Goal: Communication & Community: Answer question/provide support

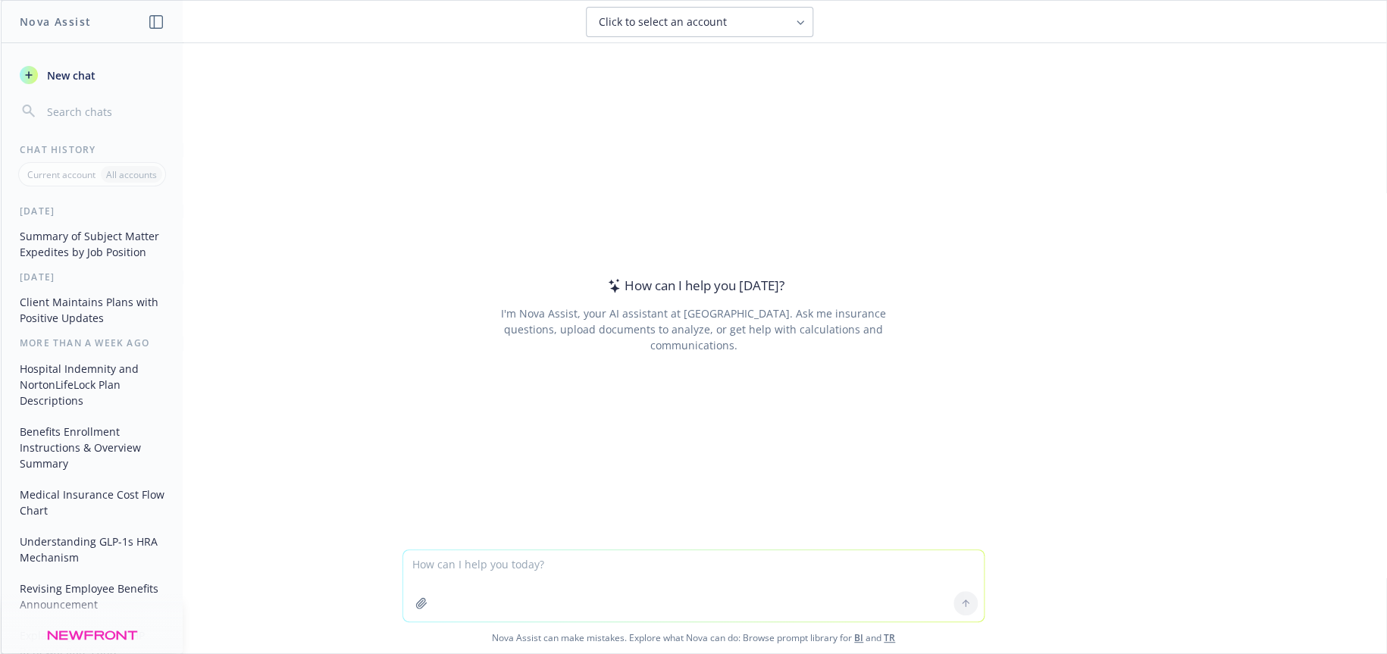
click at [531, 563] on textarea at bounding box center [693, 585] width 580 height 71
type textarea "p"
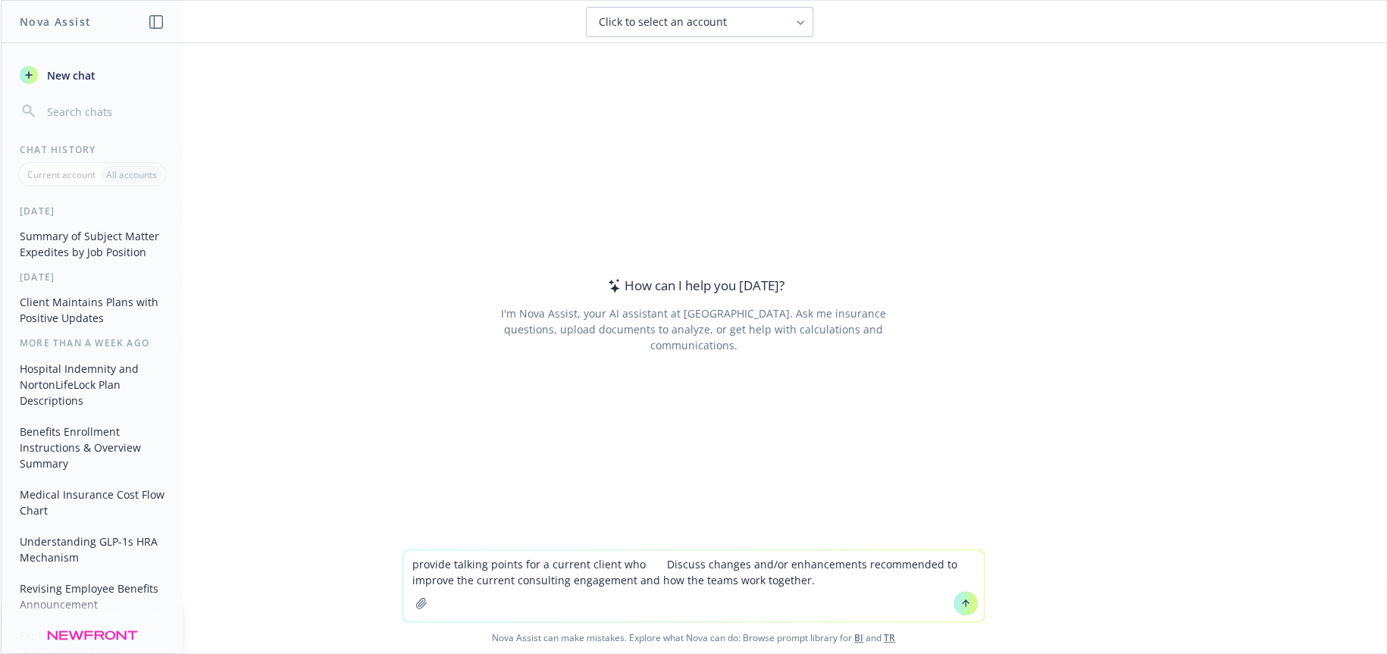
drag, startPoint x: 634, startPoint y: 564, endPoint x: 647, endPoint y: 565, distance: 13.0
click at [647, 565] on textarea "provide talking points for a current client who  Discuss changes and/or enhanc…" at bounding box center [693, 585] width 580 height 71
drag, startPoint x: 634, startPoint y: 565, endPoint x: 709, endPoint y: 570, distance: 75.2
click at [709, 570] on textarea "provide talking points for a current client who Discuss changes and/or enhancem…" at bounding box center [693, 585] width 580 height 71
click at [630, 565] on textarea "provide talking points for a current client who Discuss changes and/or enhancem…" at bounding box center [693, 585] width 580 height 71
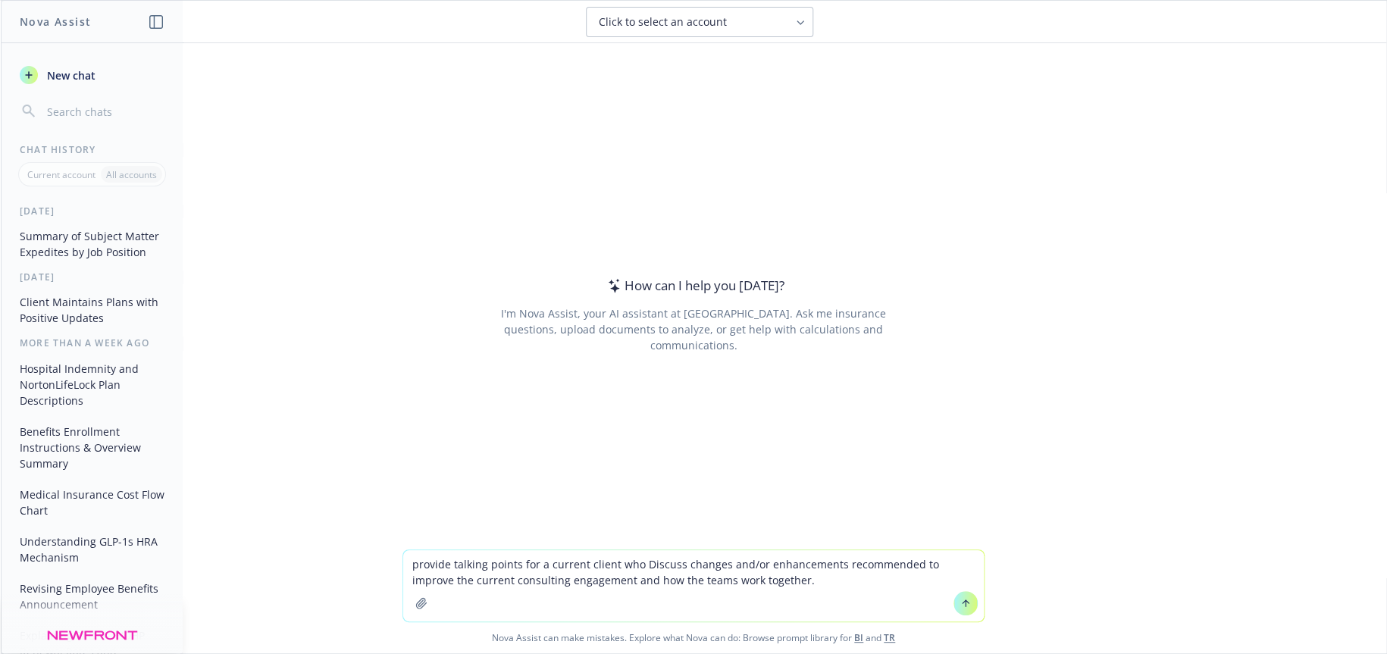
drag, startPoint x: 630, startPoint y: 564, endPoint x: 328, endPoint y: 566, distance: 302.3
click at [328, 566] on div "provide talking points for a current client who Discuss changes and/or enhancem…" at bounding box center [693, 601] width 1385 height 104
type textarea "Answer this question from a current client: Discuss changes and/or enhancements…"
click at [960, 602] on icon at bounding box center [965, 603] width 11 height 11
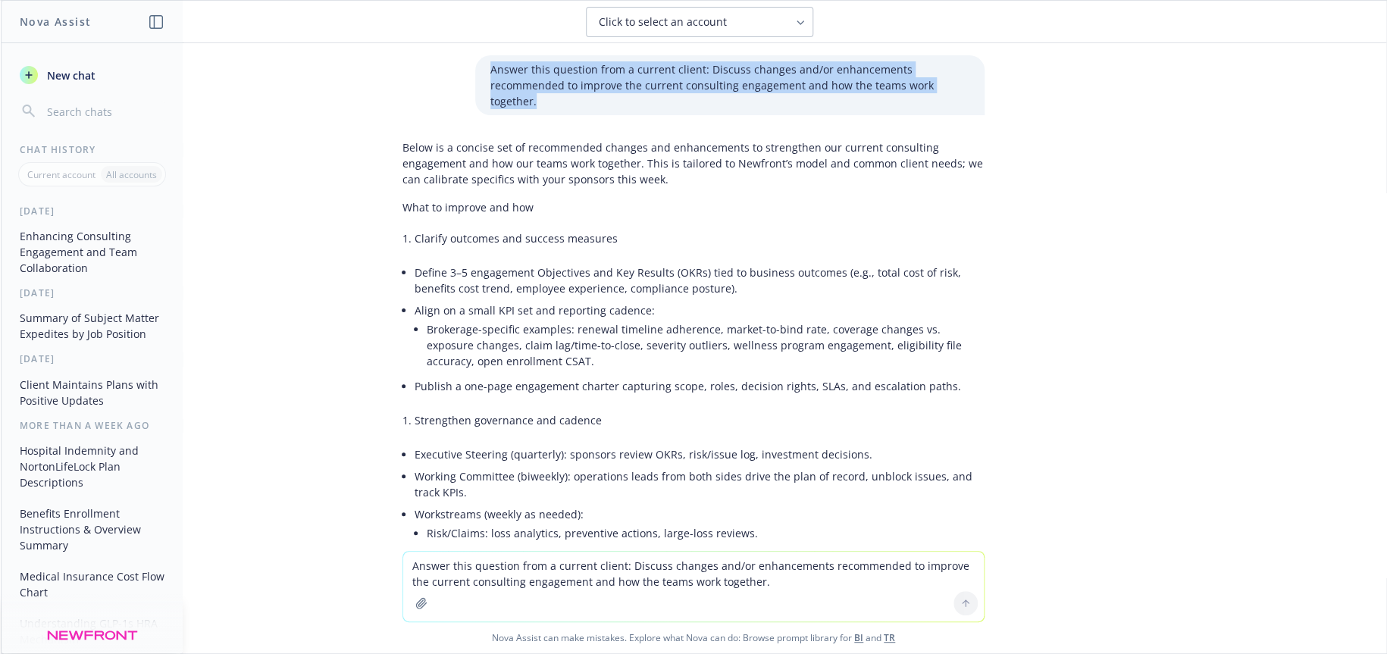
drag, startPoint x: 480, startPoint y: 74, endPoint x: 983, endPoint y: 82, distance: 502.4
click at [983, 82] on div "Answer this question from a current client: Discuss changes and/or enhancements…" at bounding box center [693, 85] width 606 height 60
copy p "Answer this question from a current client: Discuss changes and/or enhancements…"
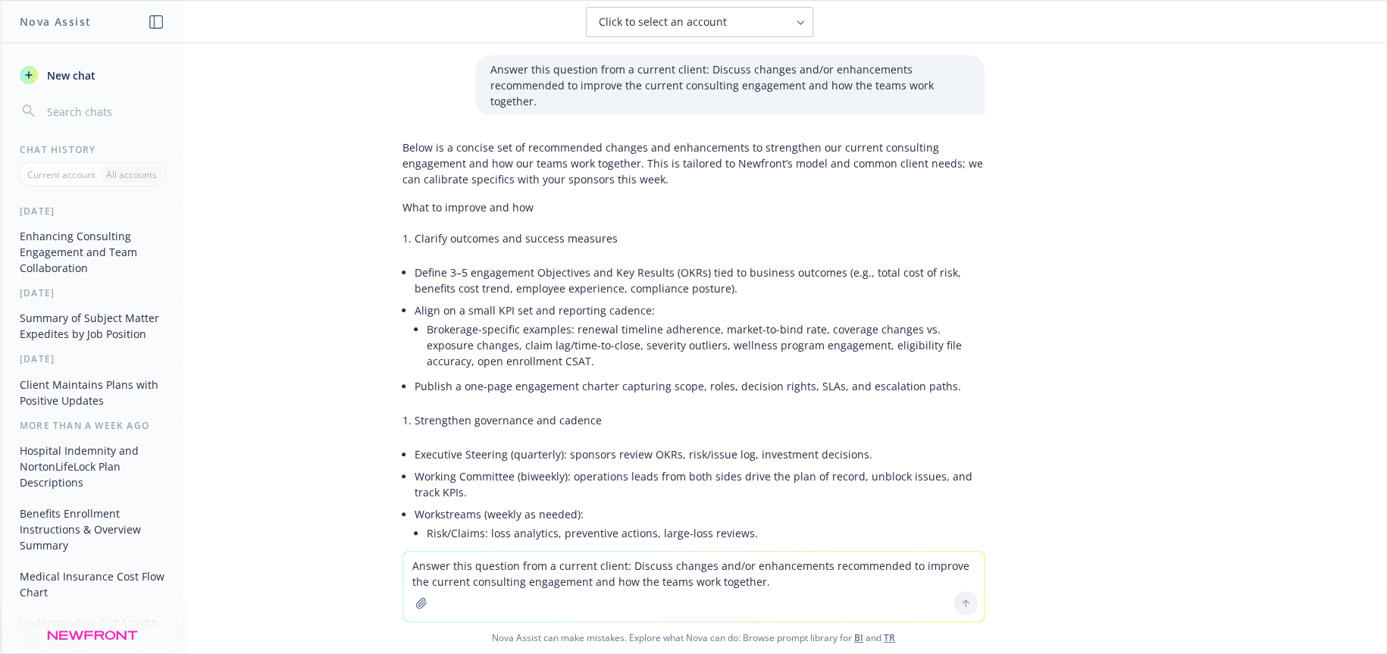
click at [487, 571] on textarea "Answer this question from a current client: Discuss changes and/or enhancements…" at bounding box center [693, 587] width 580 height 70
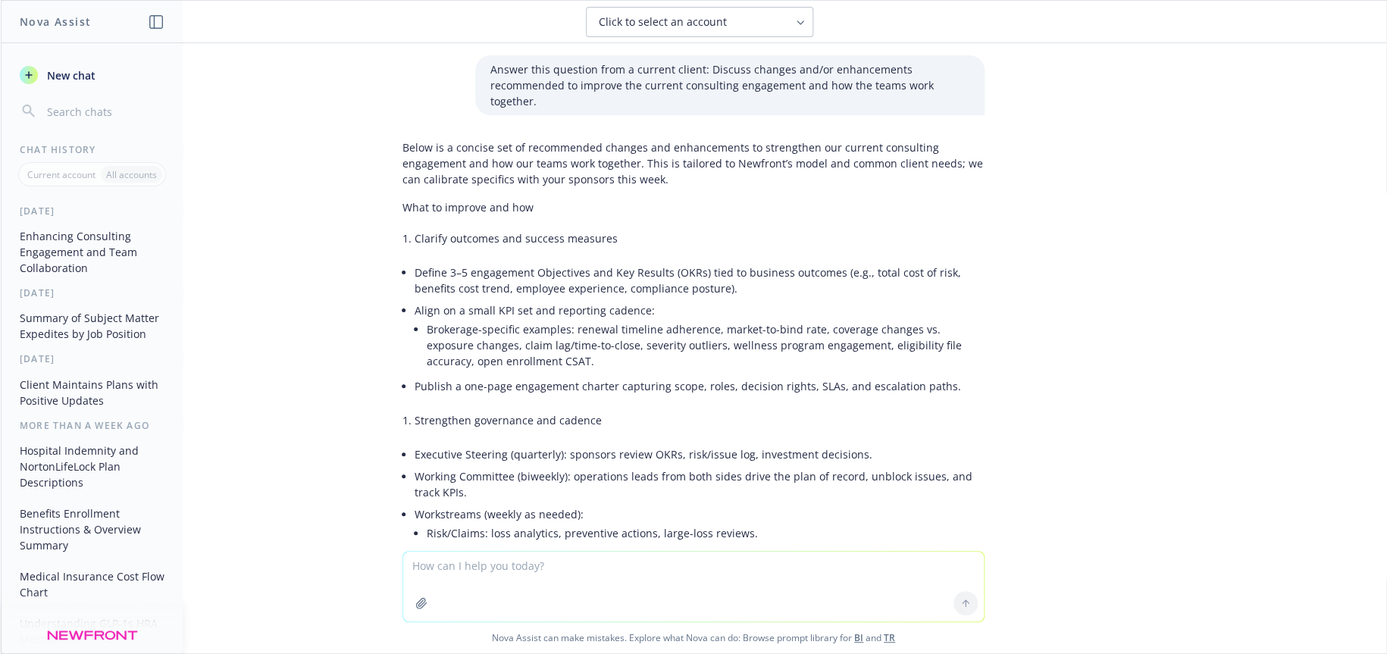
paste textarea "Answer this question from a current client: Discuss changes and/or enhancements…"
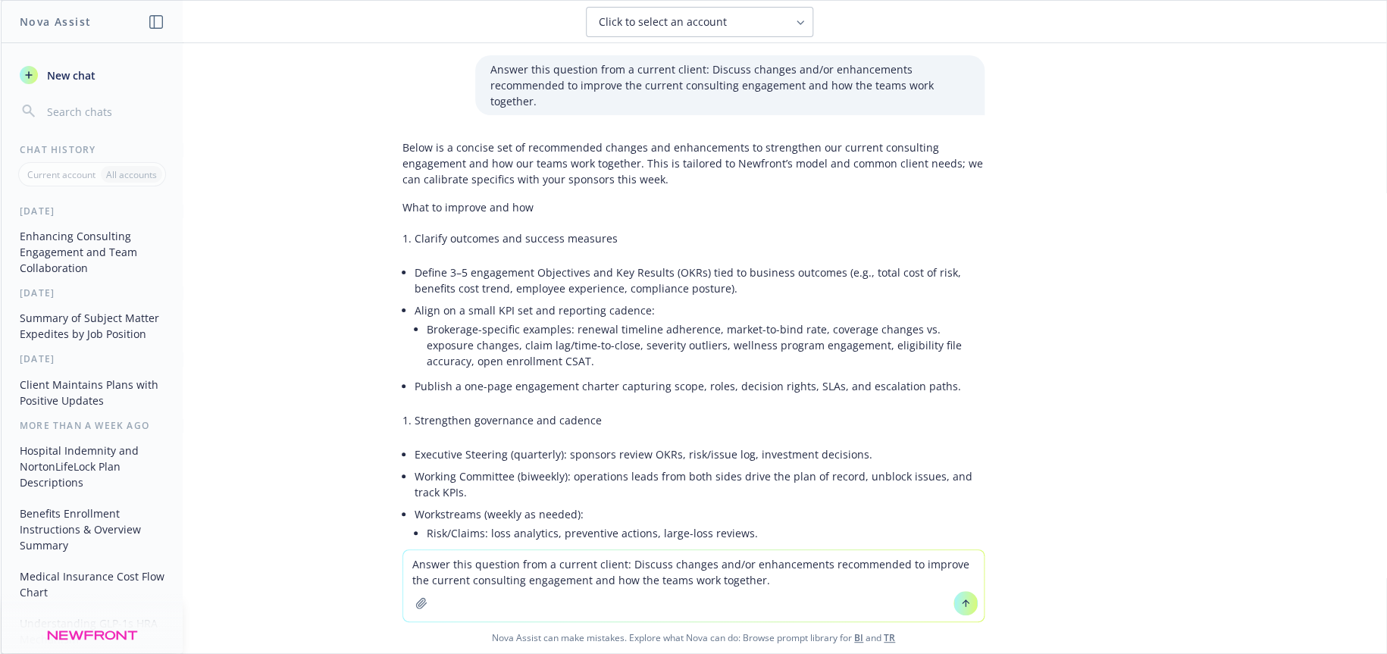
click at [613, 564] on textarea "Answer this question from a current client: Discuss changes and/or enhancements…" at bounding box center [693, 585] width 580 height 71
type textarea "Answer this question from a current client to their current total rewards broke…"
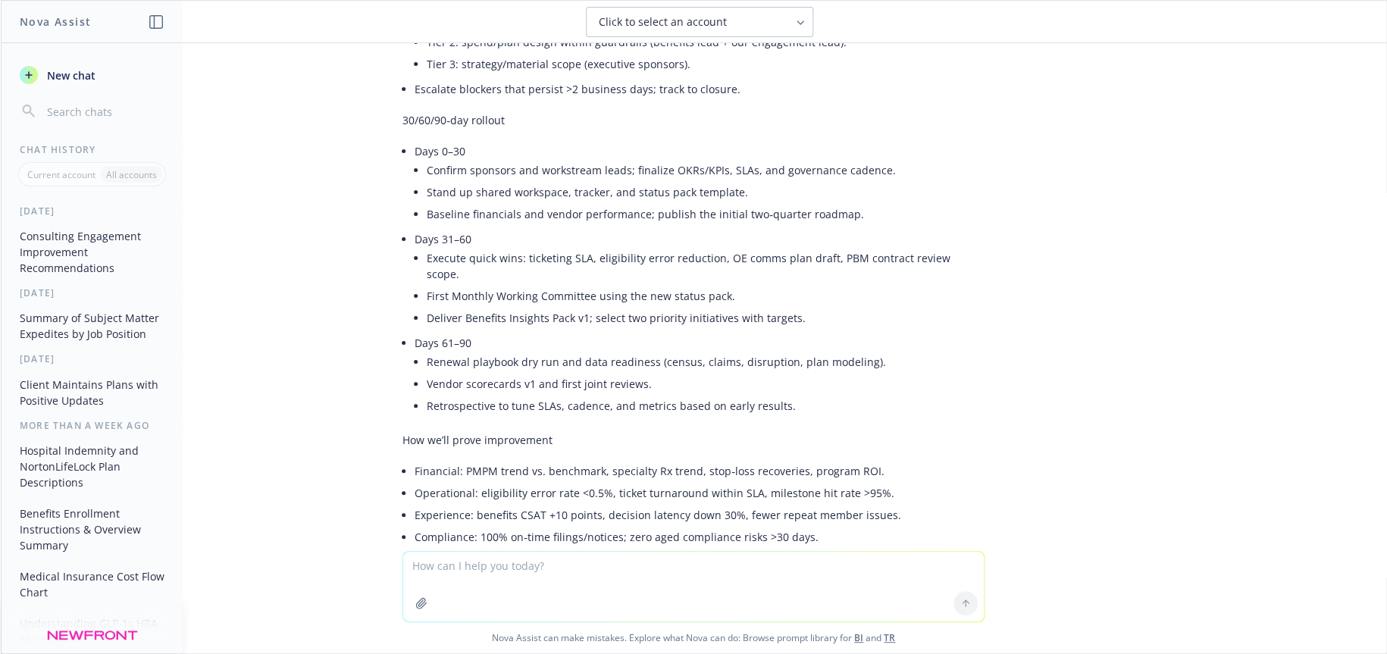
scroll to position [3755, 0]
click at [1310, 408] on div "Answer this question from a current client: Discuss changes and/or enhancements…" at bounding box center [693, 297] width 1385 height 508
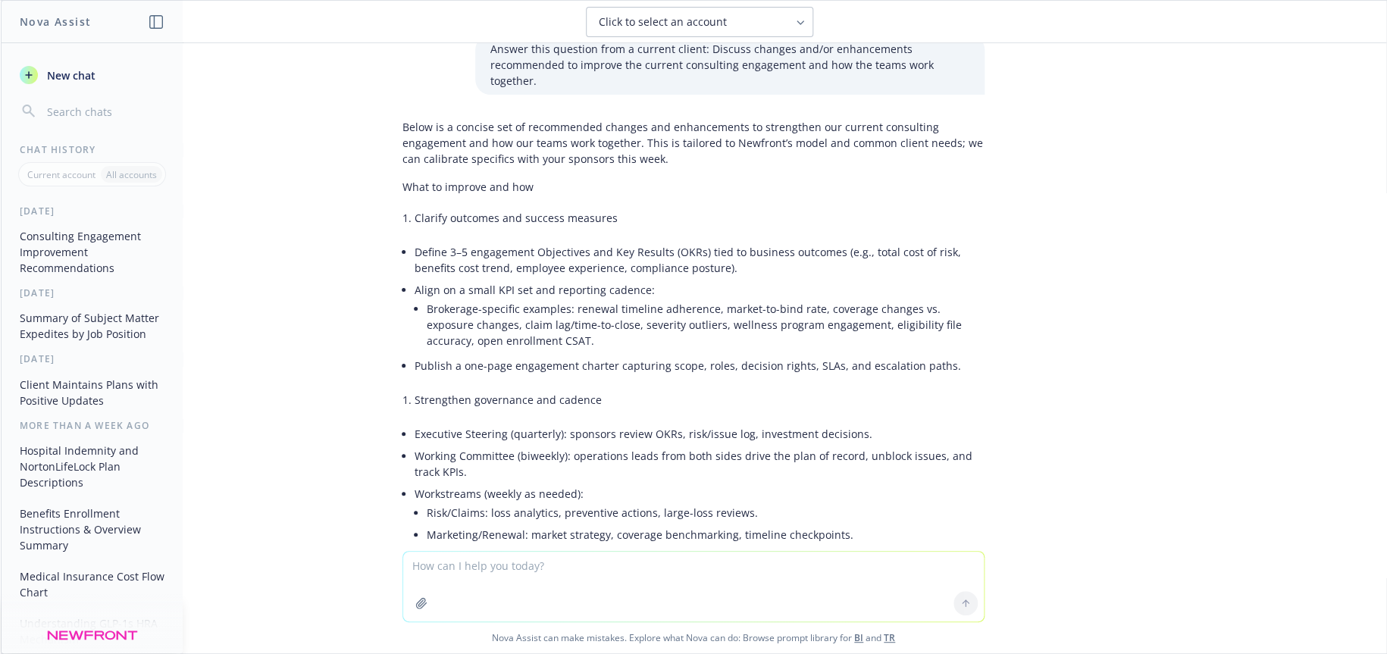
scroll to position [0, 0]
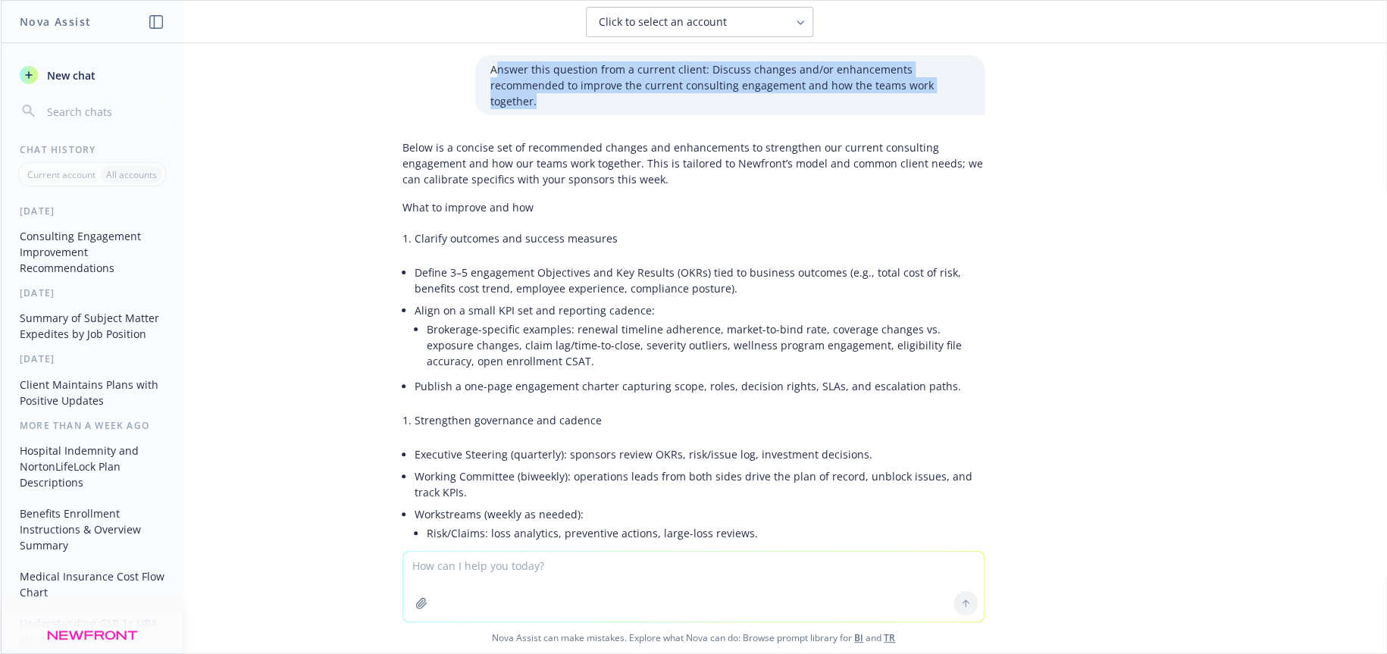
drag, startPoint x: 482, startPoint y: 71, endPoint x: 994, endPoint y: 87, distance: 512.5
click at [994, 87] on div "Answer this question from a current client: Discuss changes and/or enhancements…" at bounding box center [693, 297] width 1385 height 508
copy p "nswer this question from a current client: Discuss changes and/or enhancements …"
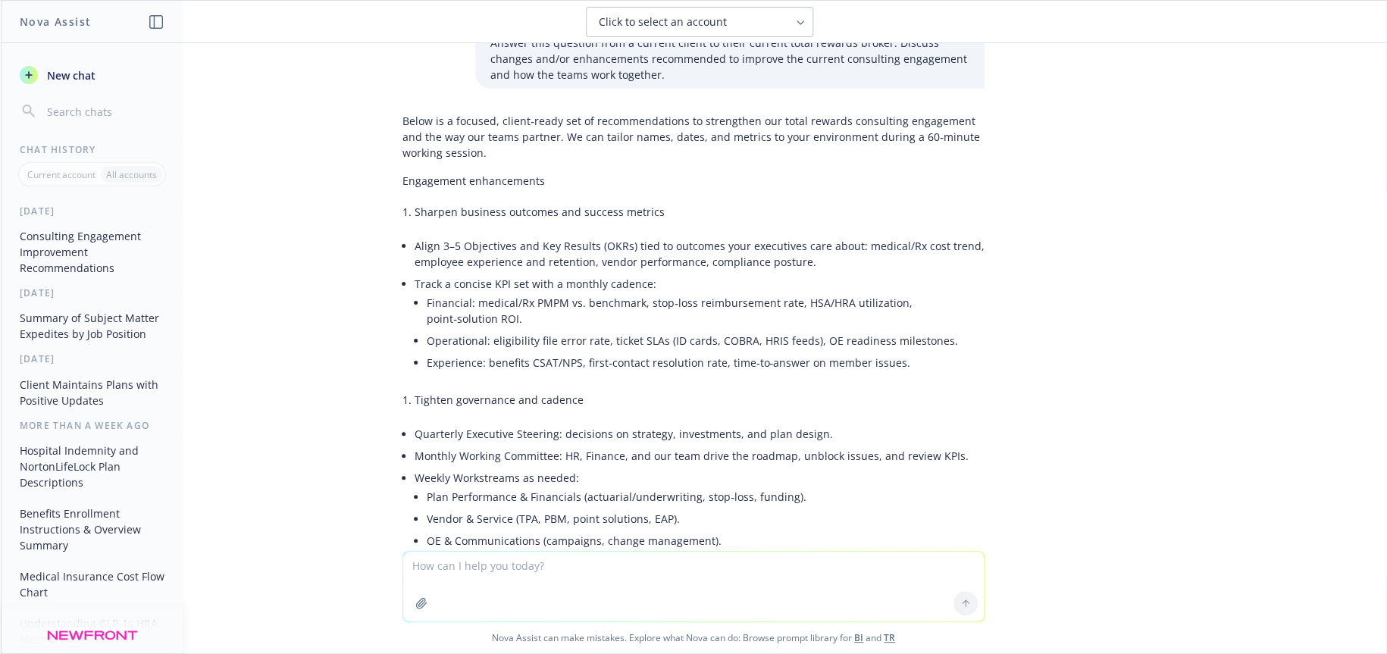
scroll to position [2319, 0]
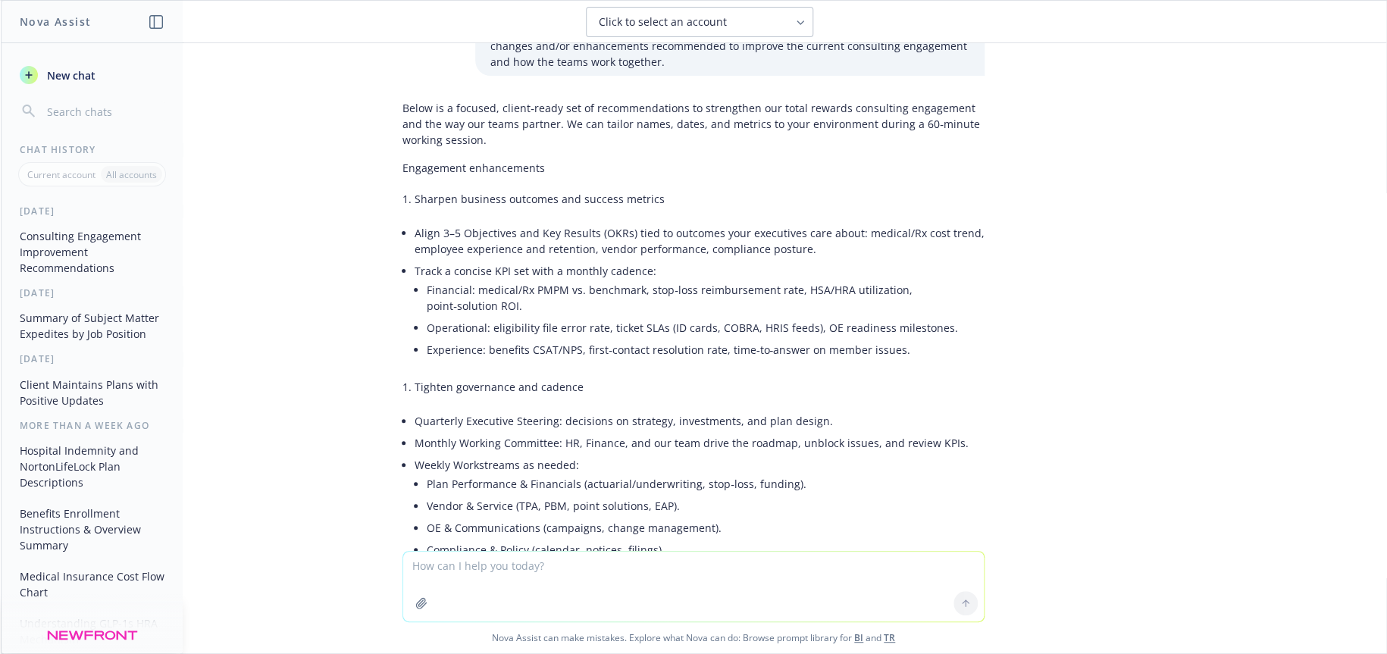
click at [547, 260] on li "Track a concise KPI set with a monthly cadence: Financial: medical/Rx PMPM vs. …" at bounding box center [699, 312] width 570 height 104
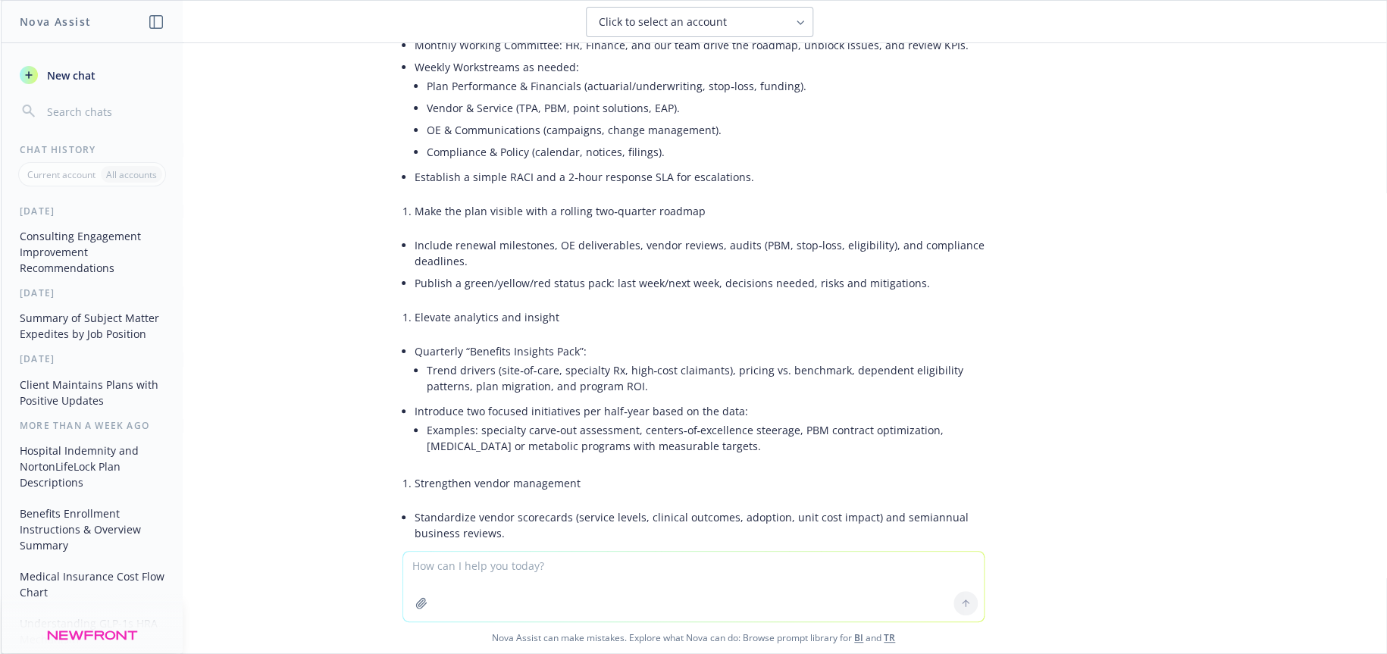
scroll to position [2697, 0]
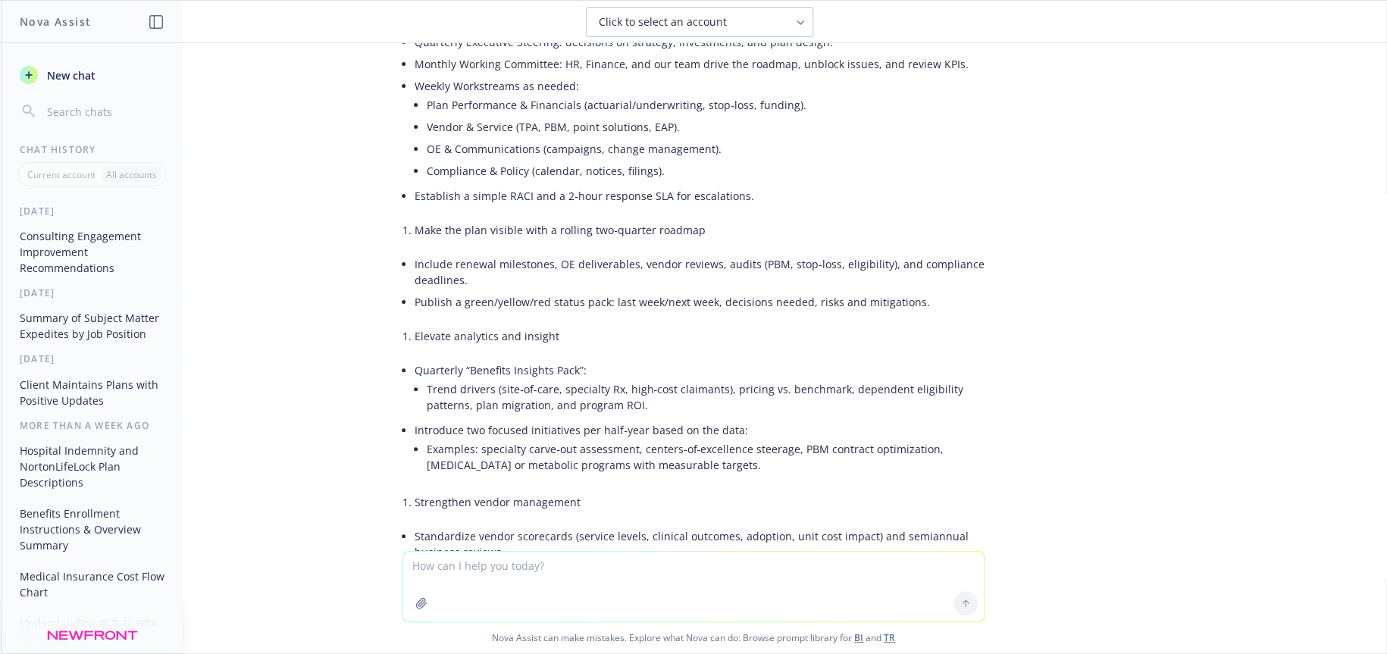
click at [414, 325] on li "Elevate analytics and insight" at bounding box center [699, 336] width 570 height 22
drag, startPoint x: 405, startPoint y: 254, endPoint x: 549, endPoint y: 256, distance: 144.0
click at [549, 325] on li "Elevate analytics and insight" at bounding box center [699, 336] width 570 height 22
copy li "Elevate analytics and insight"
click at [467, 378] on li "Trend drivers (site‑of‑care, specialty Rx, high‑cost claimants), pricing vs. be…" at bounding box center [706, 397] width 558 height 38
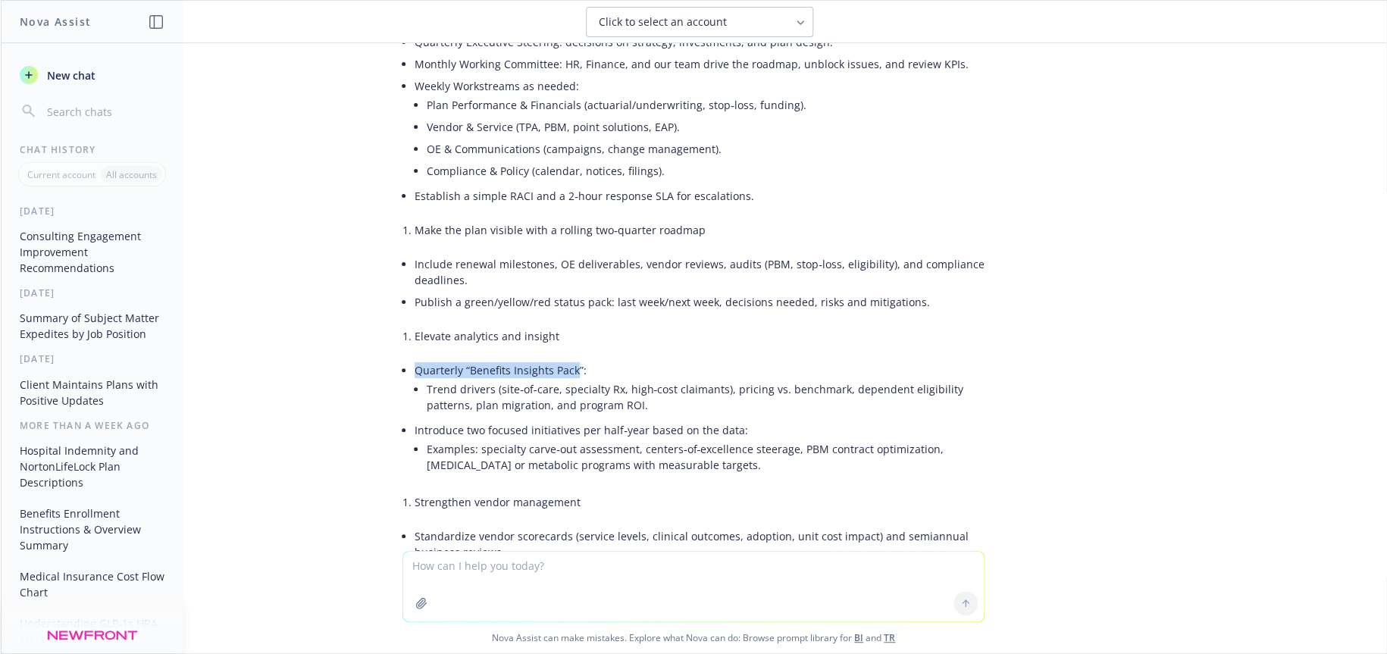
drag, startPoint x: 404, startPoint y: 288, endPoint x: 561, endPoint y: 284, distance: 157.7
click at [561, 359] on li "Quarterly “Benefits Insights Pack”: Trend drivers (site‑of‑care, specialty Rx, …" at bounding box center [699, 389] width 570 height 60
copy li "Quarterly “Benefits Insights Pack"
click at [454, 525] on li "Standardize vendor scorecards (service levels, clinical outcomes, adoption, uni…" at bounding box center [699, 544] width 570 height 38
click at [414, 525] on li "Standardize vendor scorecards (service levels, clinical outcomes, adoption, uni…" at bounding box center [699, 544] width 570 height 38
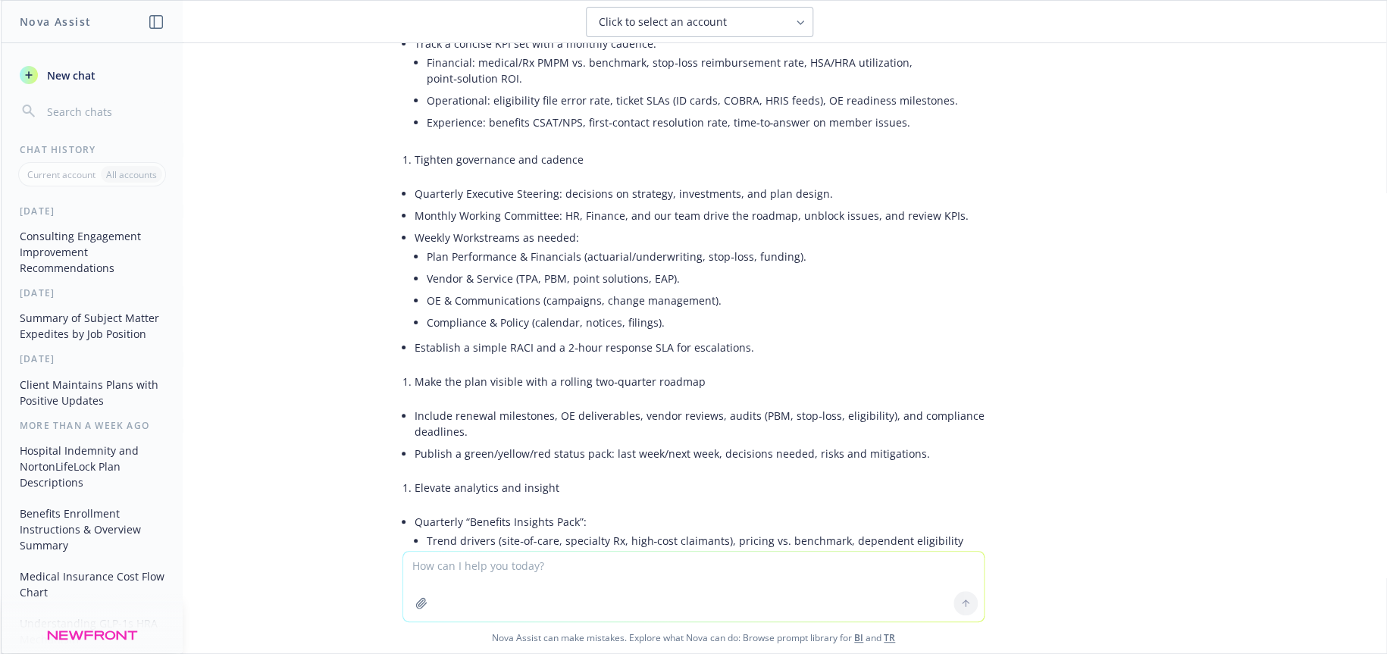
scroll to position [2470, 0]
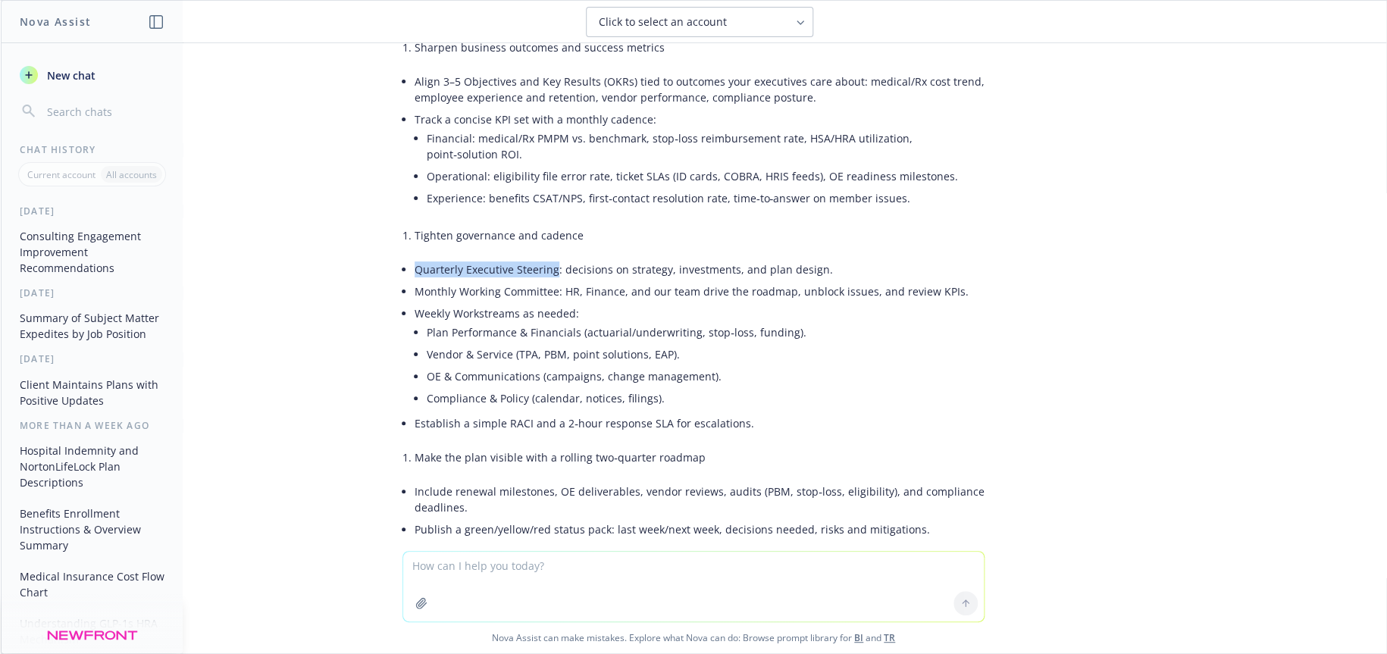
drag, startPoint x: 404, startPoint y: 190, endPoint x: 543, endPoint y: 192, distance: 139.4
click at [543, 258] on li "Quarterly Executive Steering: decisions on strategy, investments, and plan desi…" at bounding box center [699, 269] width 570 height 22
copy li "Quarterly Executive Steering"
click at [1114, 311] on div "Answer this question from a current client: Discuss changes and/or enhancements…" at bounding box center [693, 297] width 1385 height 508
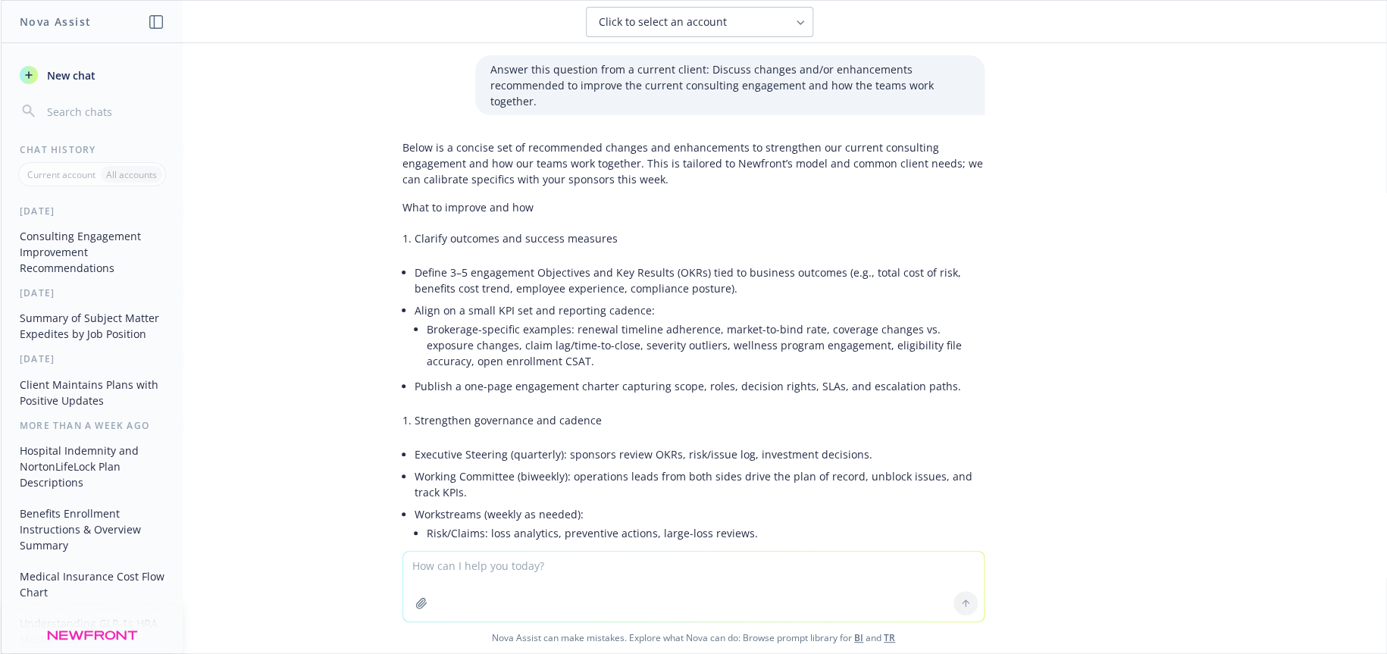
scroll to position [2173, 0]
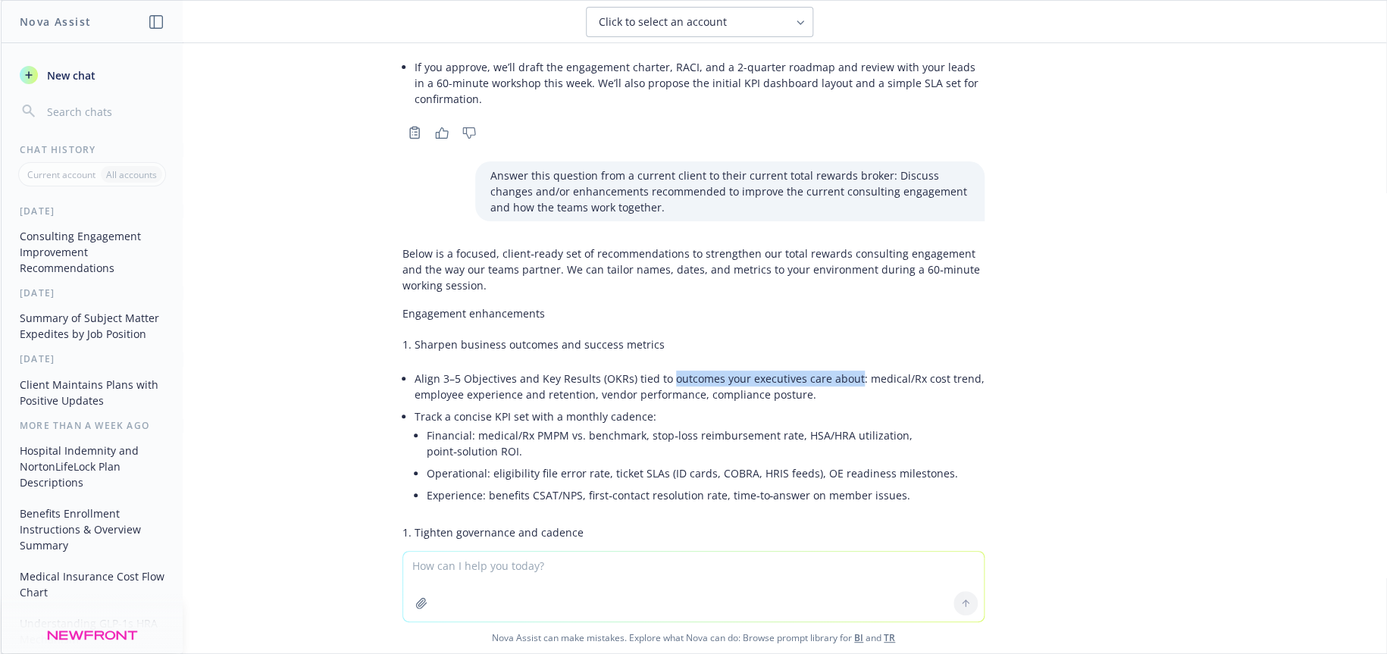
drag, startPoint x: 654, startPoint y: 298, endPoint x: 837, endPoint y: 301, distance: 183.4
click at [837, 367] on li "Align 3–5 Objectives and Key Results (OKRs) tied to outcomes your executives ca…" at bounding box center [699, 386] width 570 height 38
copy li "outcomes your executives care about"
click at [606, 566] on textarea at bounding box center [693, 587] width 580 height 70
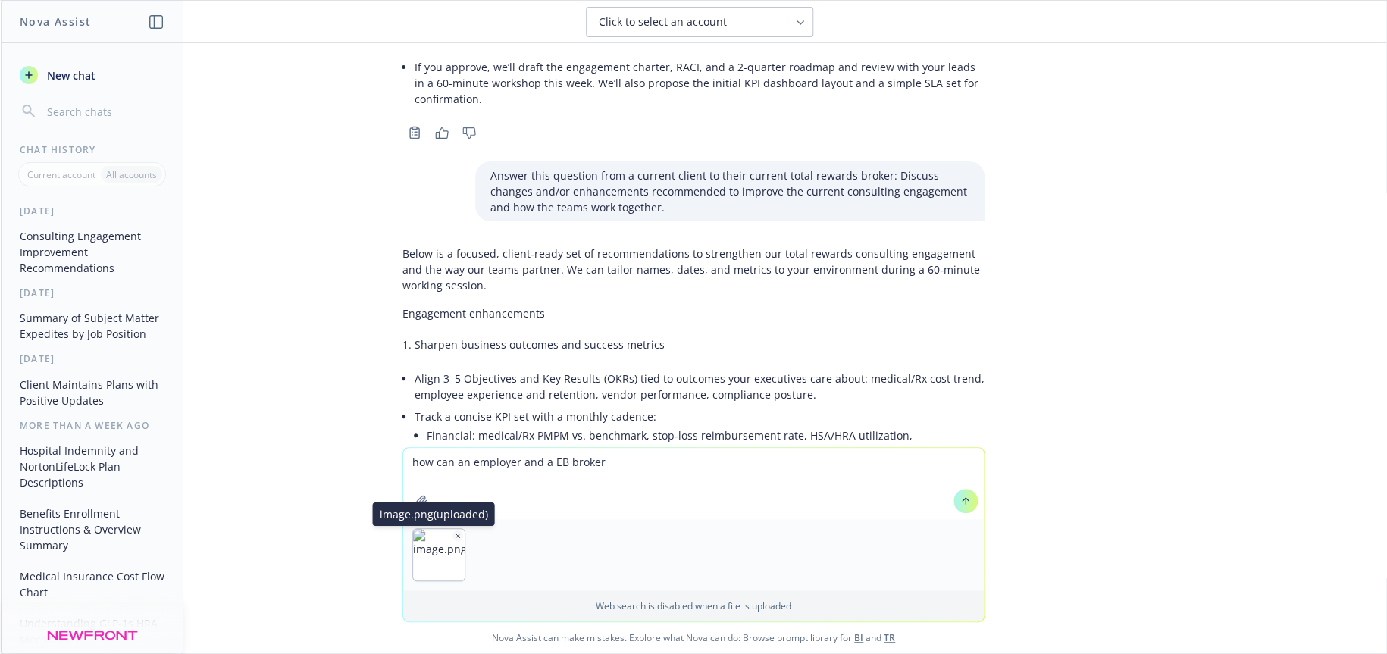
click at [454, 538] on icon "button" at bounding box center [458, 536] width 8 height 8
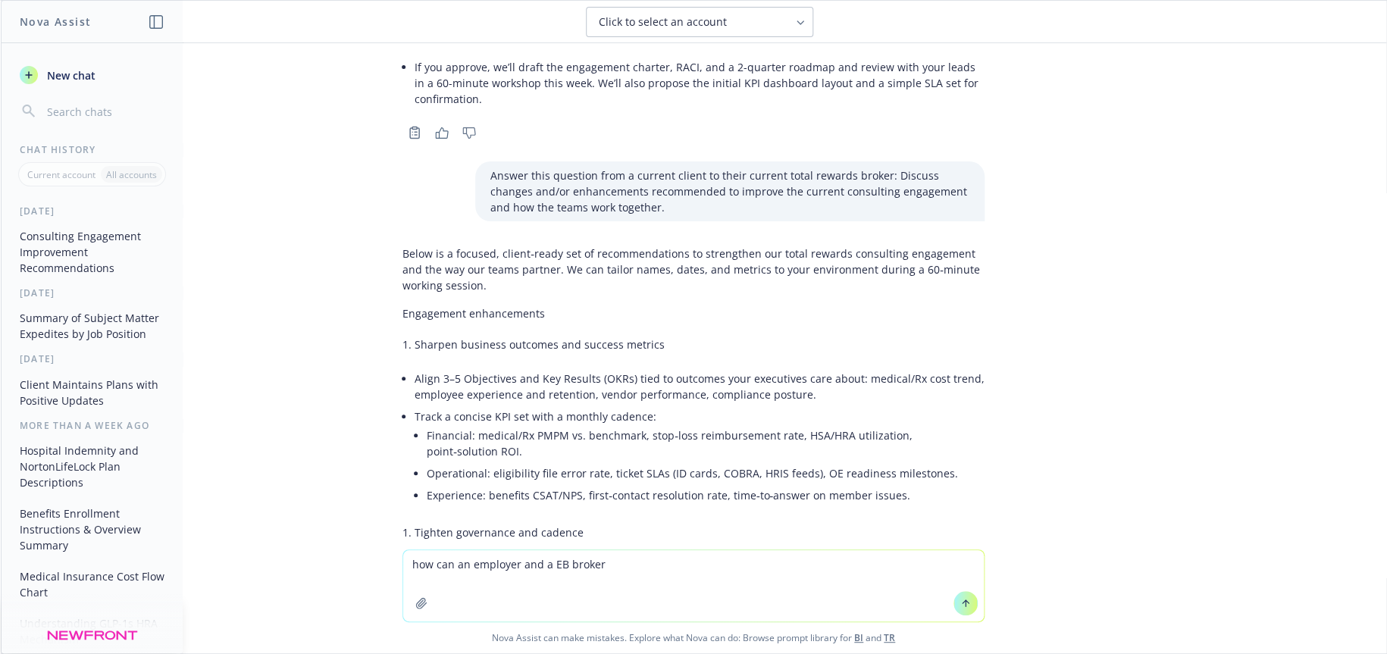
click at [611, 571] on textarea "how can an employer and a EB broker" at bounding box center [693, 585] width 580 height 71
type textarea "how can an employer and a EB broker align 2-3 total reward objectives tied to o…"
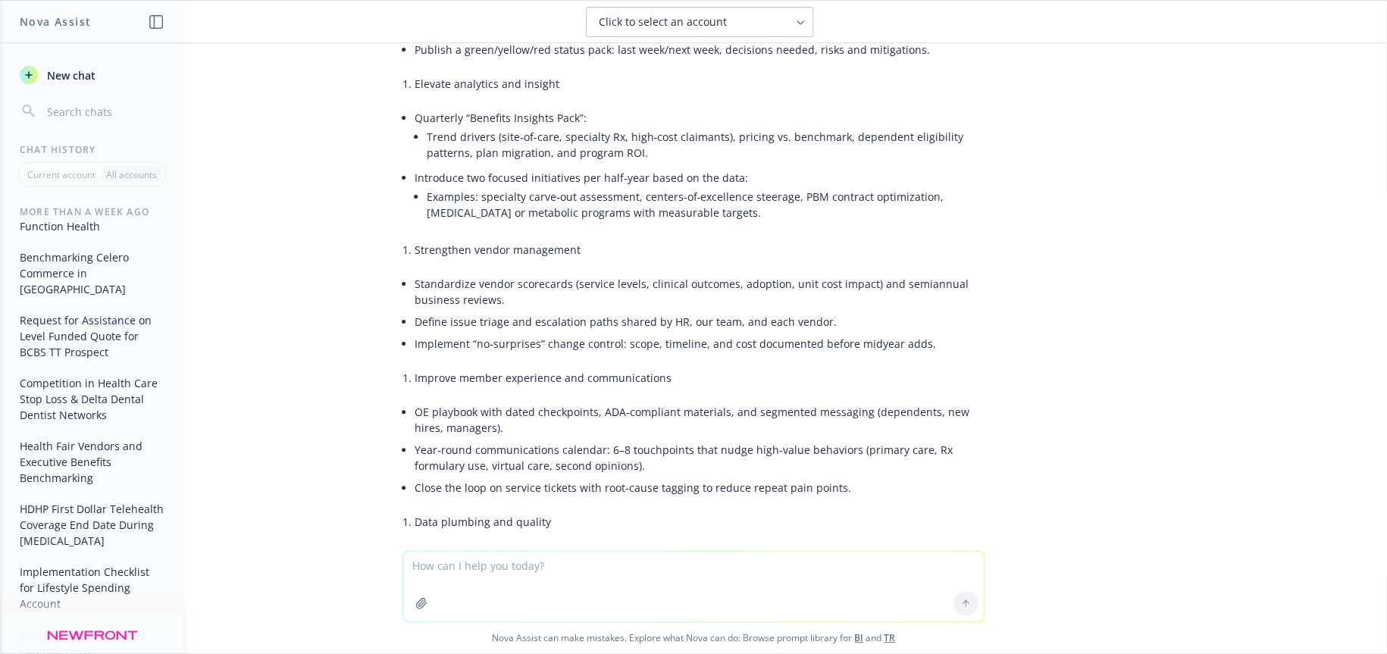
scroll to position [2972, 0]
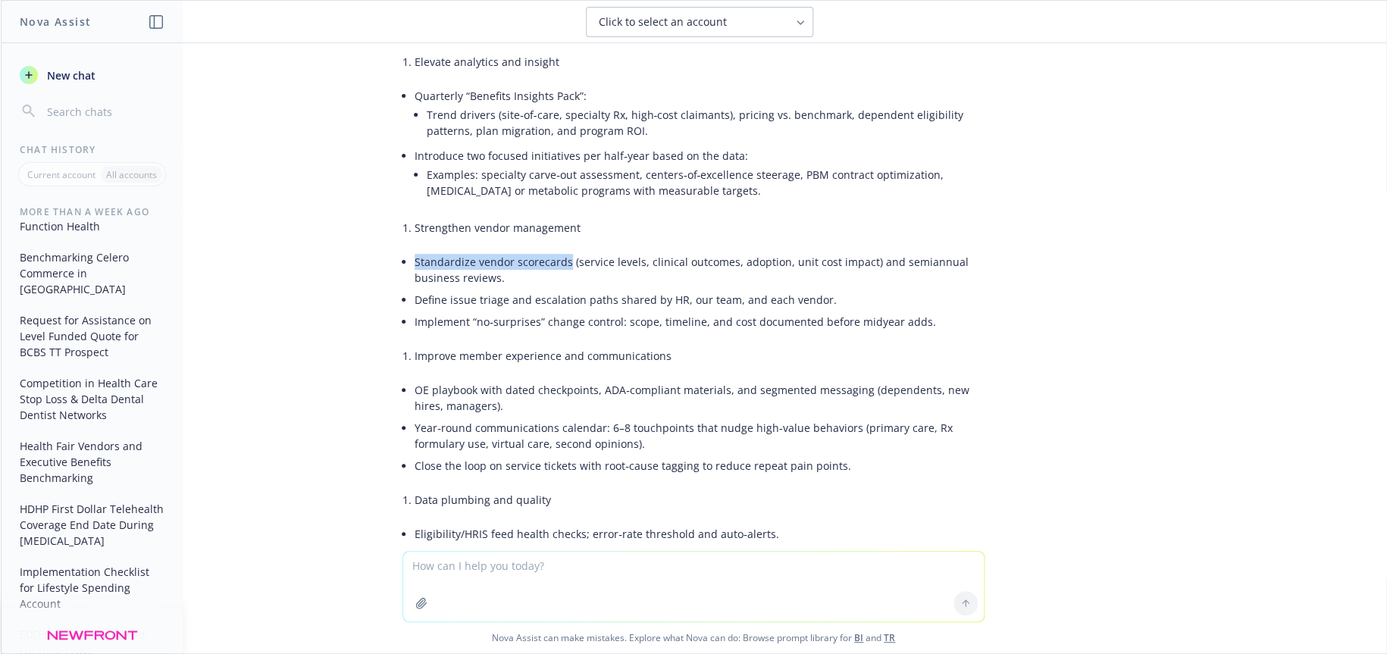
drag, startPoint x: 404, startPoint y: 179, endPoint x: 554, endPoint y: 179, distance: 150.0
click at [554, 251] on li "Standardize vendor scorecards (service levels, clinical outcomes, adoption, uni…" at bounding box center [699, 270] width 570 height 38
copy li "Standardize vendor scorecards"
click at [697, 251] on li "Standardize vendor scorecards (service levels, clinical outcomes, adoption, uni…" at bounding box center [699, 270] width 570 height 38
drag, startPoint x: 879, startPoint y: 182, endPoint x: 486, endPoint y: 200, distance: 393.7
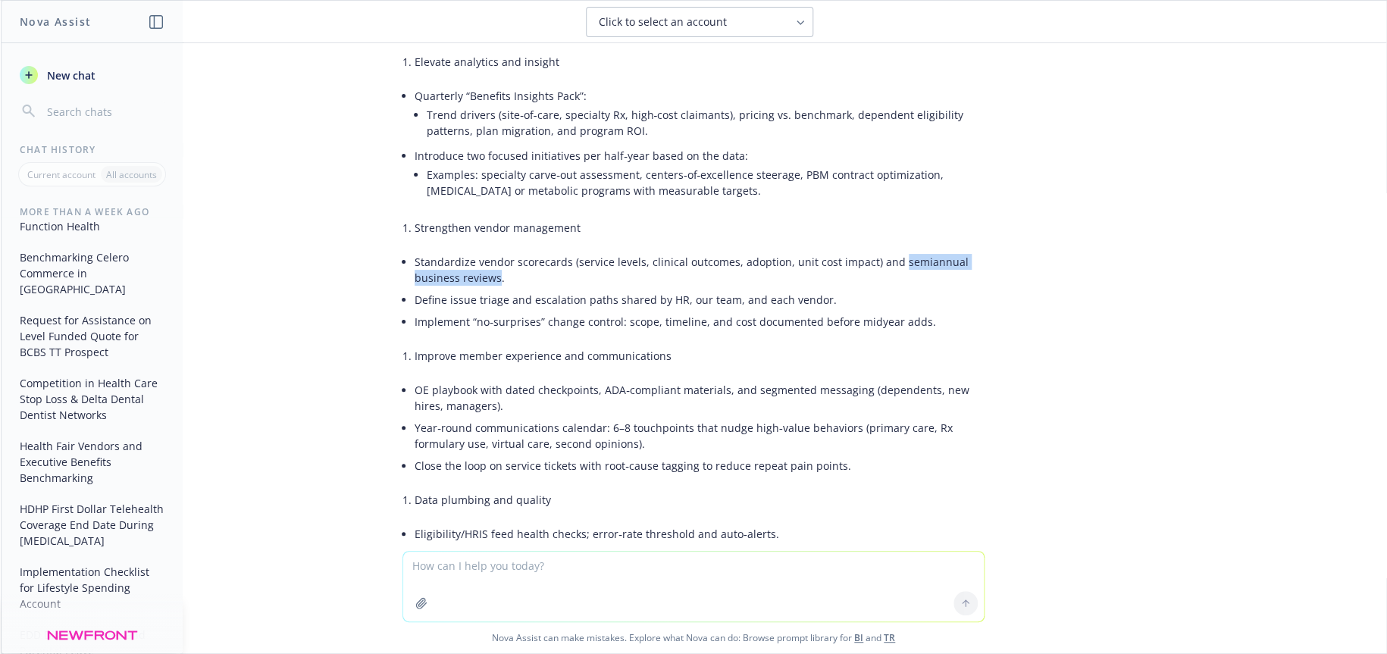
click at [486, 251] on li "Standardize vendor scorecards (service levels, clinical outcomes, adoption, uni…" at bounding box center [699, 270] width 570 height 38
copy li "semiannual business reviews"
click at [572, 217] on li "Strengthen vendor management" at bounding box center [699, 228] width 570 height 22
drag, startPoint x: 572, startPoint y: 147, endPoint x: 403, endPoint y: 155, distance: 169.1
click at [414, 217] on li "Strengthen vendor management" at bounding box center [699, 228] width 570 height 22
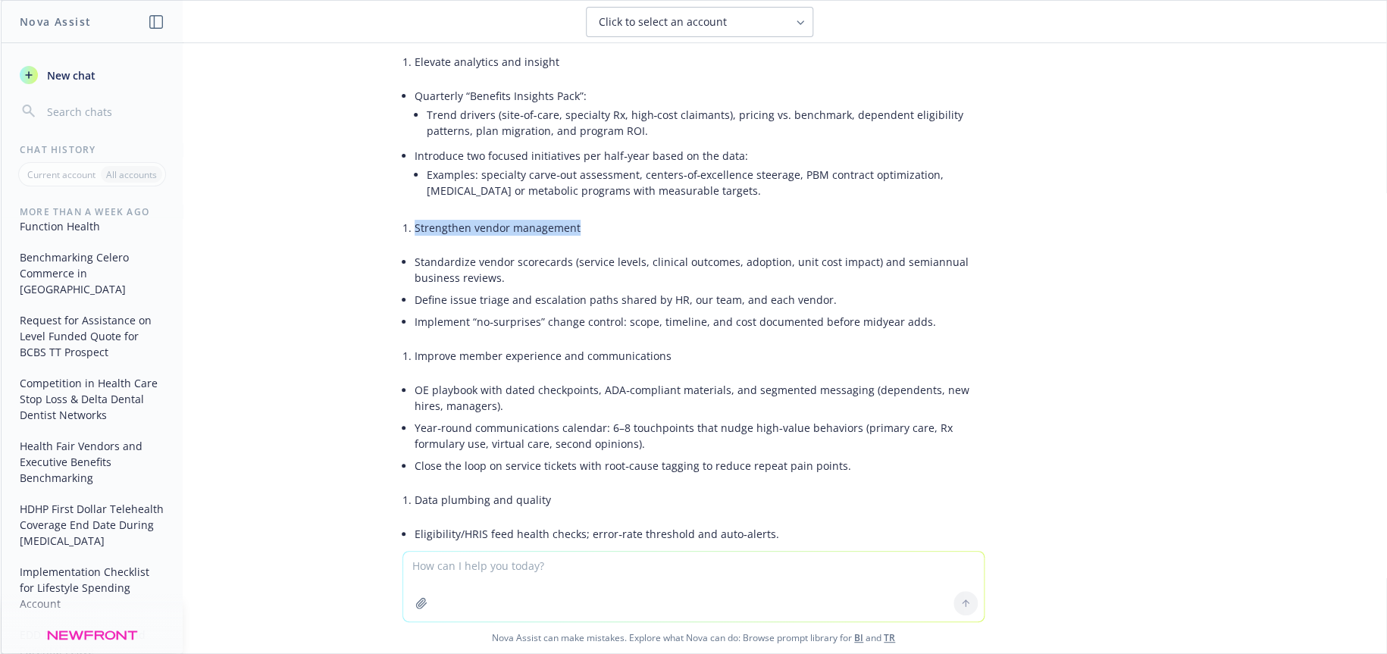
copy li "Strengthen vendor management"
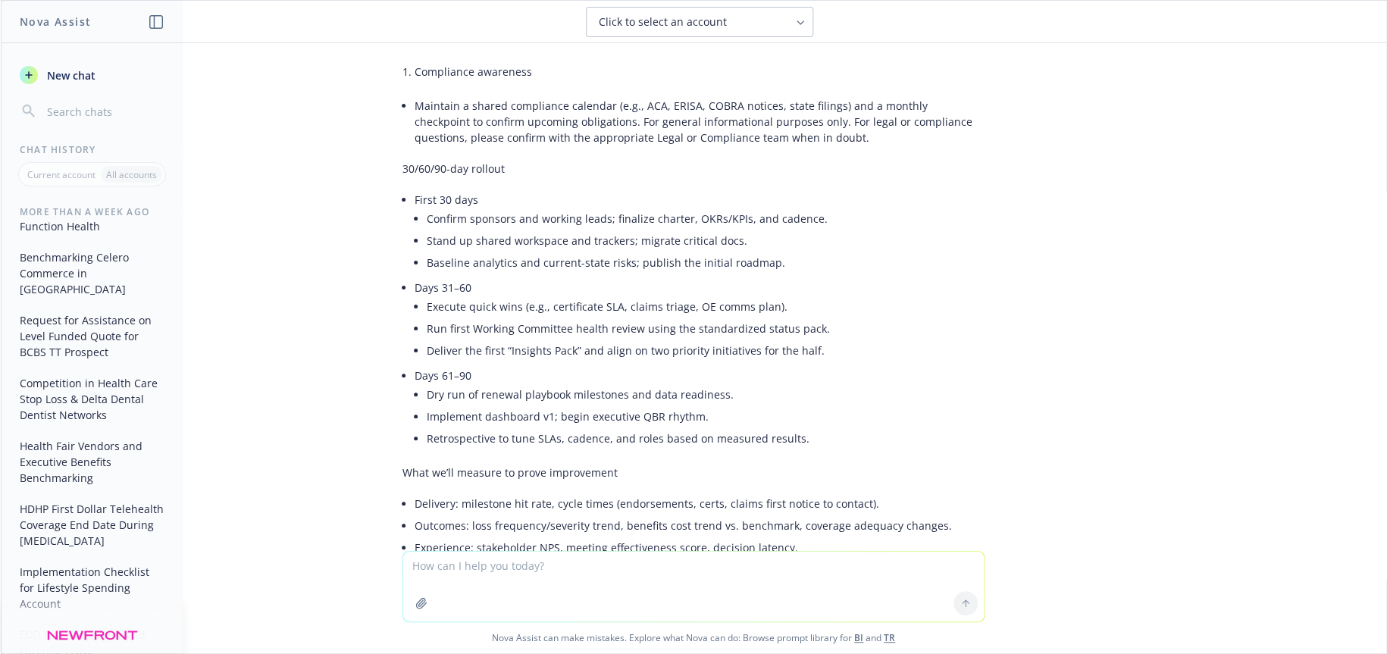
scroll to position [1608, 0]
click at [453, 568] on textarea at bounding box center [693, 587] width 580 height 70
click at [414, 563] on textarea "answer this question that came from a current client" at bounding box center [693, 585] width 580 height 71
click at [676, 565] on textarea "Answer this question that came from a current client" at bounding box center [693, 585] width 580 height 71
paste textarea " Address how you will work with Paradigm to ensure you bring timely and releva…"
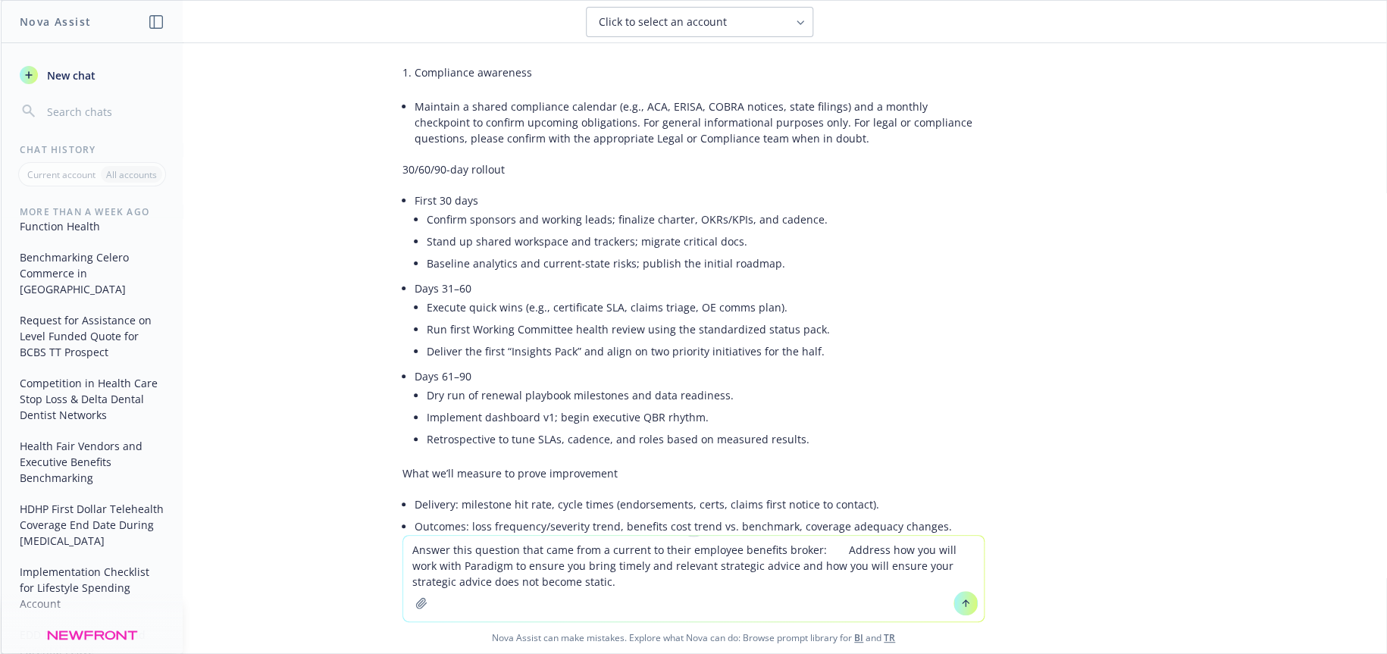
click at [824, 548] on textarea "Answer this question that came from a current to their employee benefits broker…" at bounding box center [693, 579] width 580 height 86
type textarea "Answer this question that came from a current to their employee benefits broker…"
click at [965, 603] on icon at bounding box center [965, 603] width 0 height 6
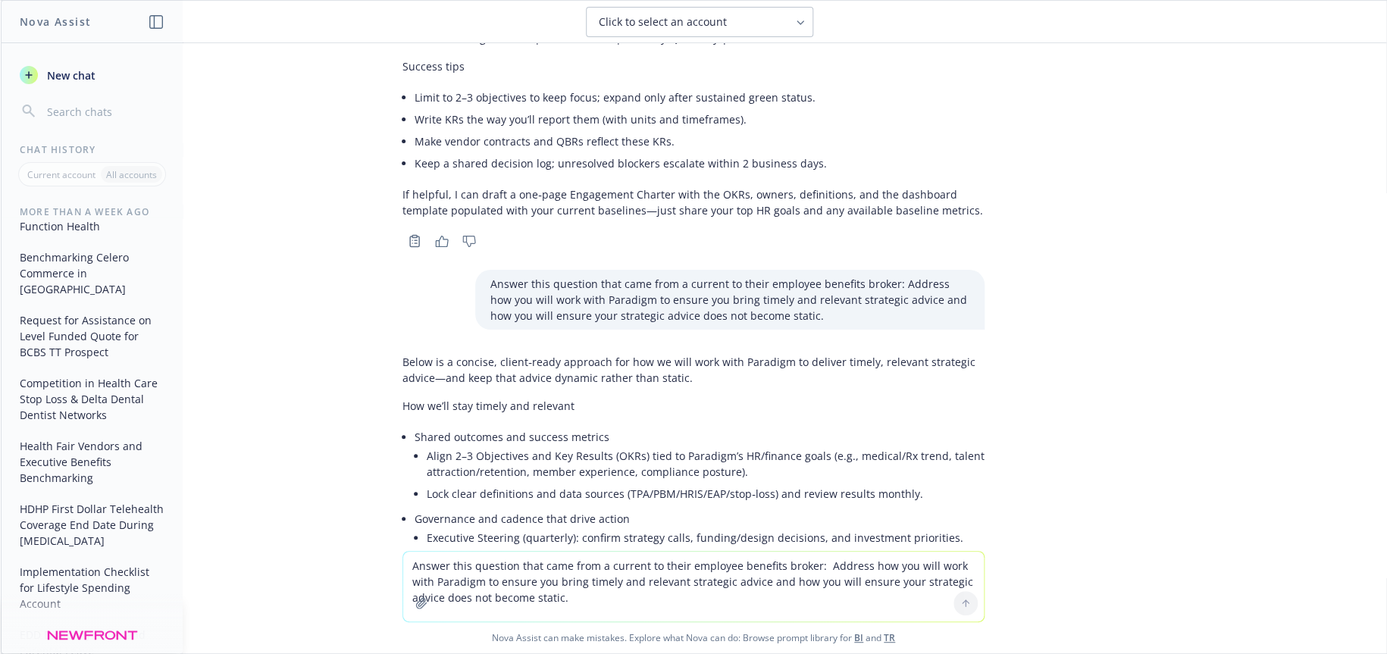
scroll to position [6096, 0]
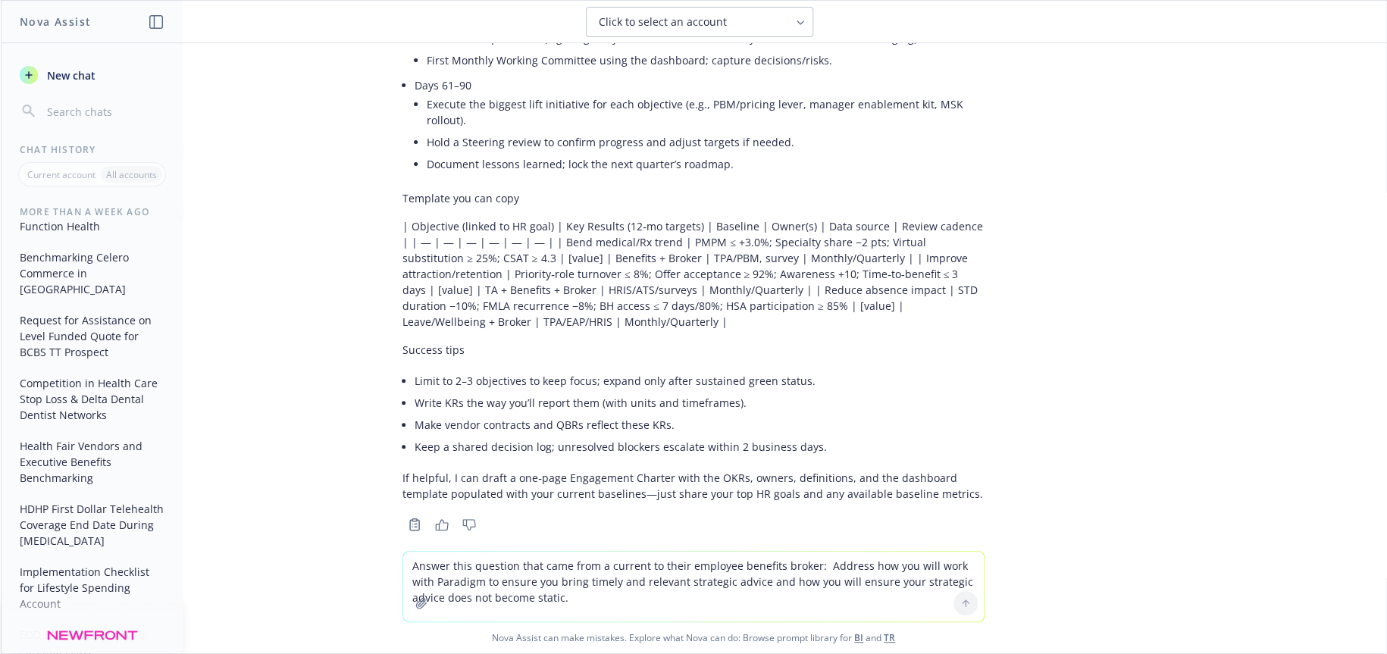
drag, startPoint x: 478, startPoint y: 433, endPoint x: 808, endPoint y: 462, distance: 330.9
click at [808, 559] on p "Answer this question that came from a current to their employee benefits broker…" at bounding box center [729, 583] width 479 height 48
copy p "Answer this question that came from a current to their employee benefits broker…"
click at [489, 562] on textarea "Answer this question that came from a current to their employee benefits broker…" at bounding box center [693, 587] width 580 height 70
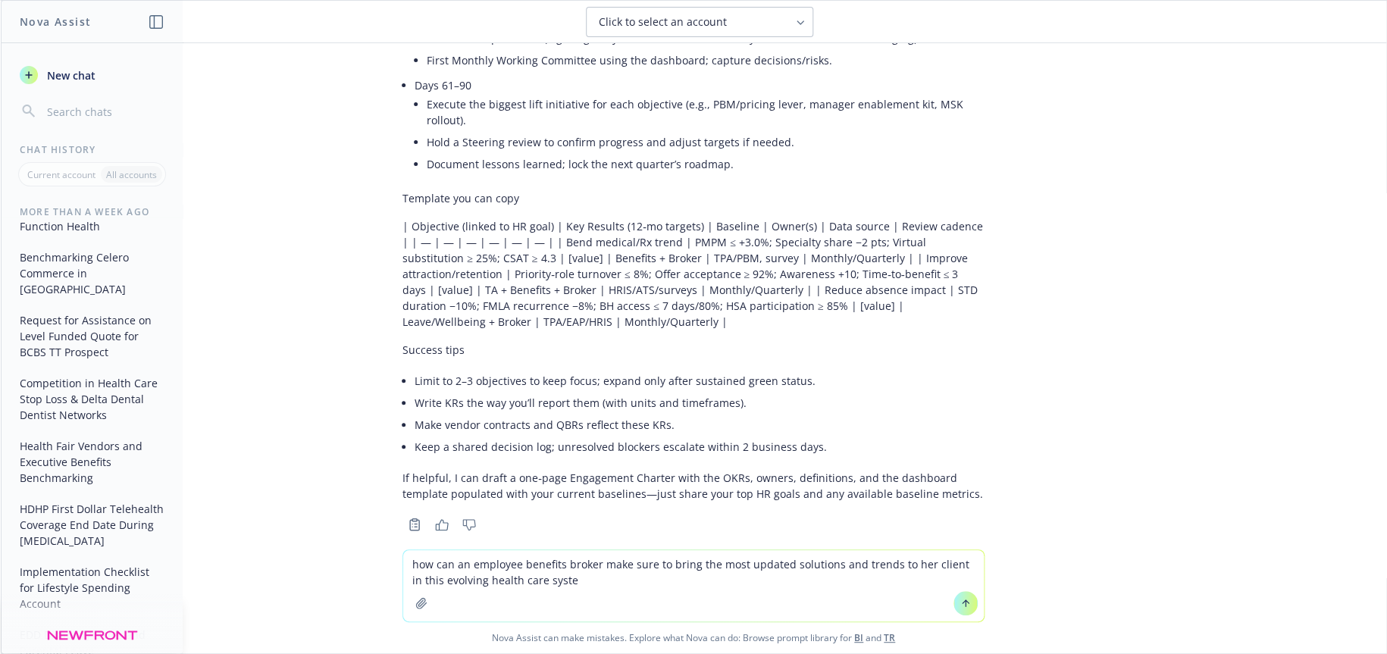
type textarea "how can an employee benefits broker make sure to bring the most updated solutio…"
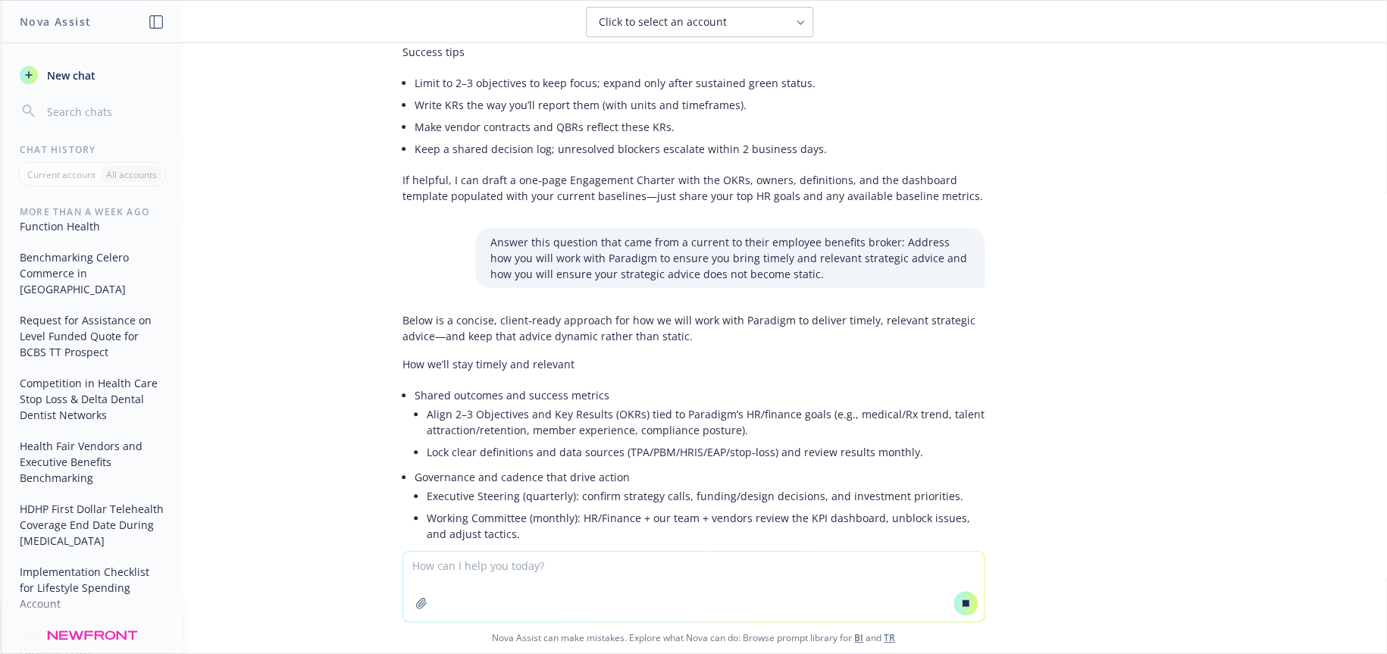
scroll to position [6319, 0]
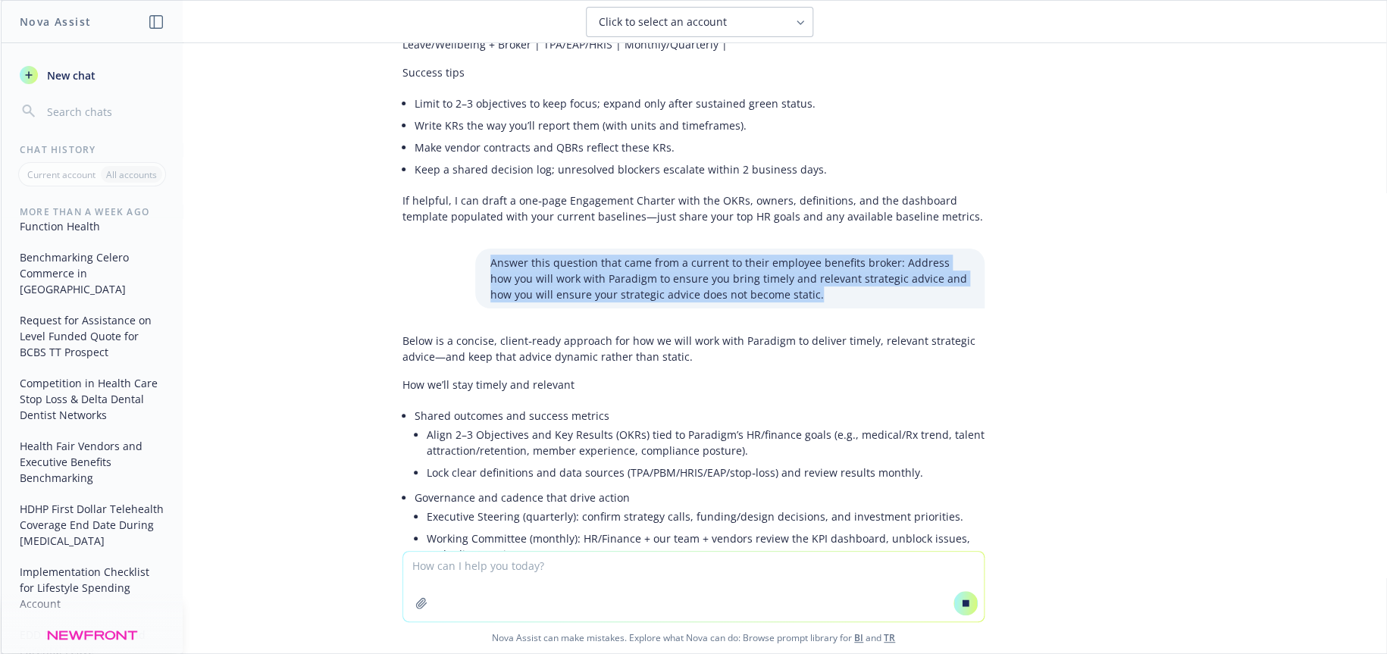
drag, startPoint x: 478, startPoint y: 131, endPoint x: 795, endPoint y: 162, distance: 318.2
click at [795, 255] on p "Answer this question that came from a current to their employee benefits broker…" at bounding box center [729, 279] width 479 height 48
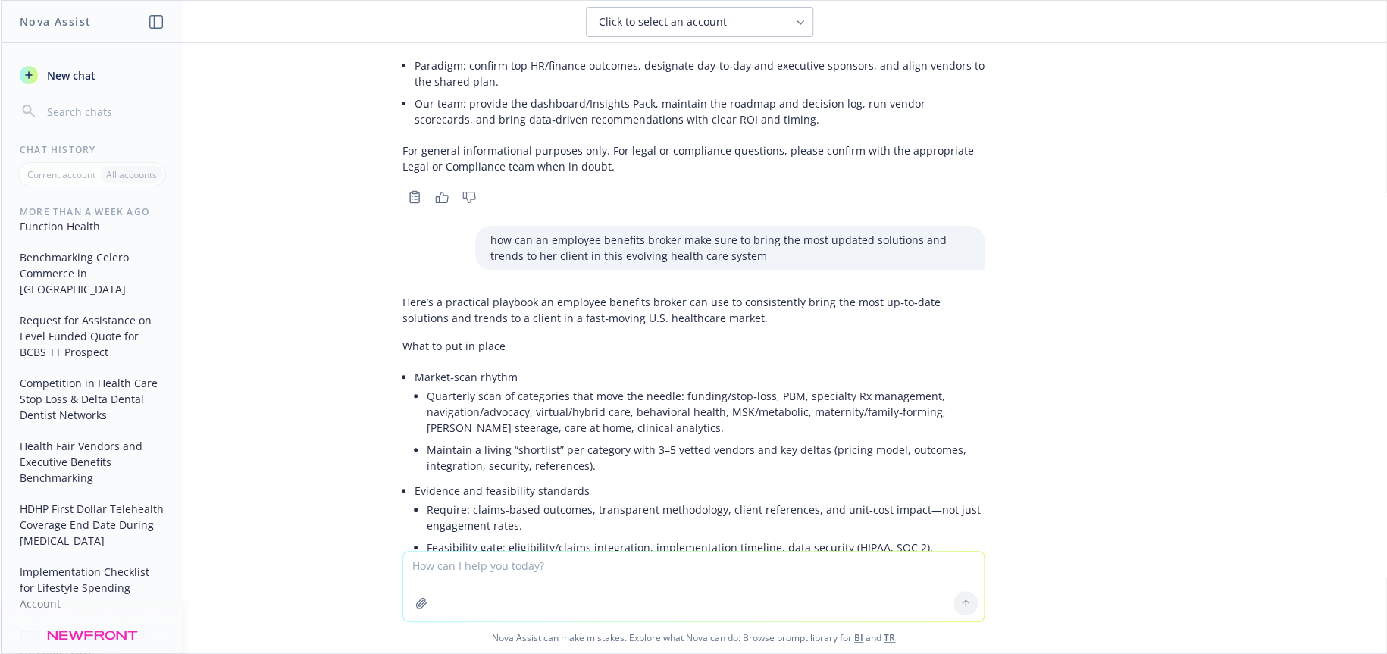
scroll to position [8002, 0]
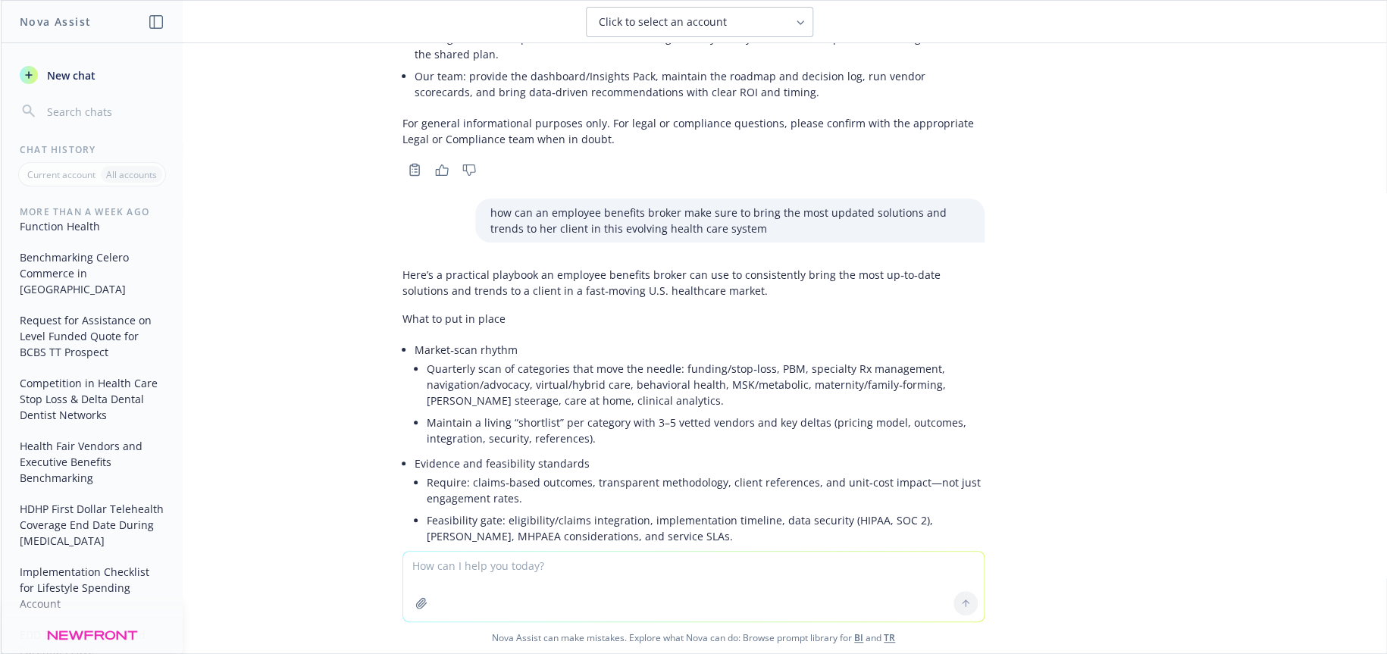
click at [475, 568] on textarea at bounding box center [693, 587] width 580 height 70
type textarea "write two bullet points on how employee benefits brokers can be proactive and f…"
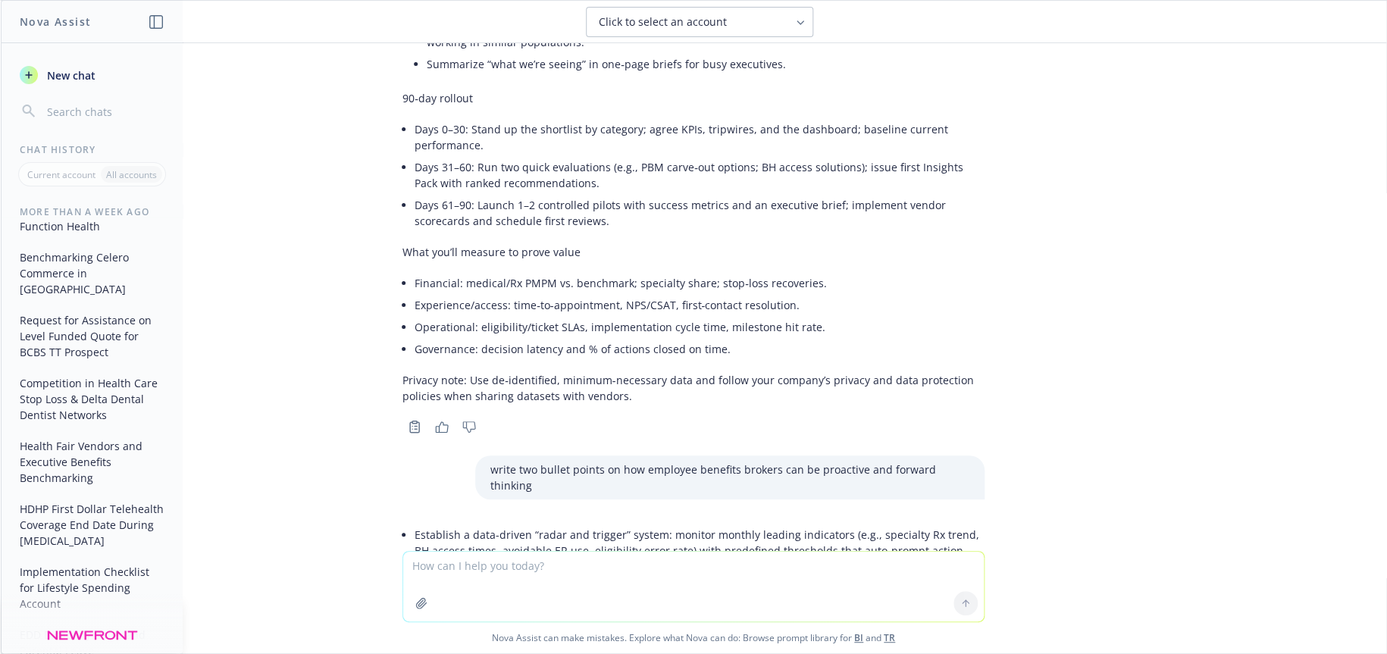
scroll to position [1544, 0]
click at [561, 577] on li "Run a rolling innovation pipeline: maintain a vetted shortlist of emerging solu…" at bounding box center [699, 612] width 570 height 70
click at [443, 524] on li "Establish a data-driven “radar and trigger” system: monitor monthly leading ind…" at bounding box center [699, 551] width 570 height 54
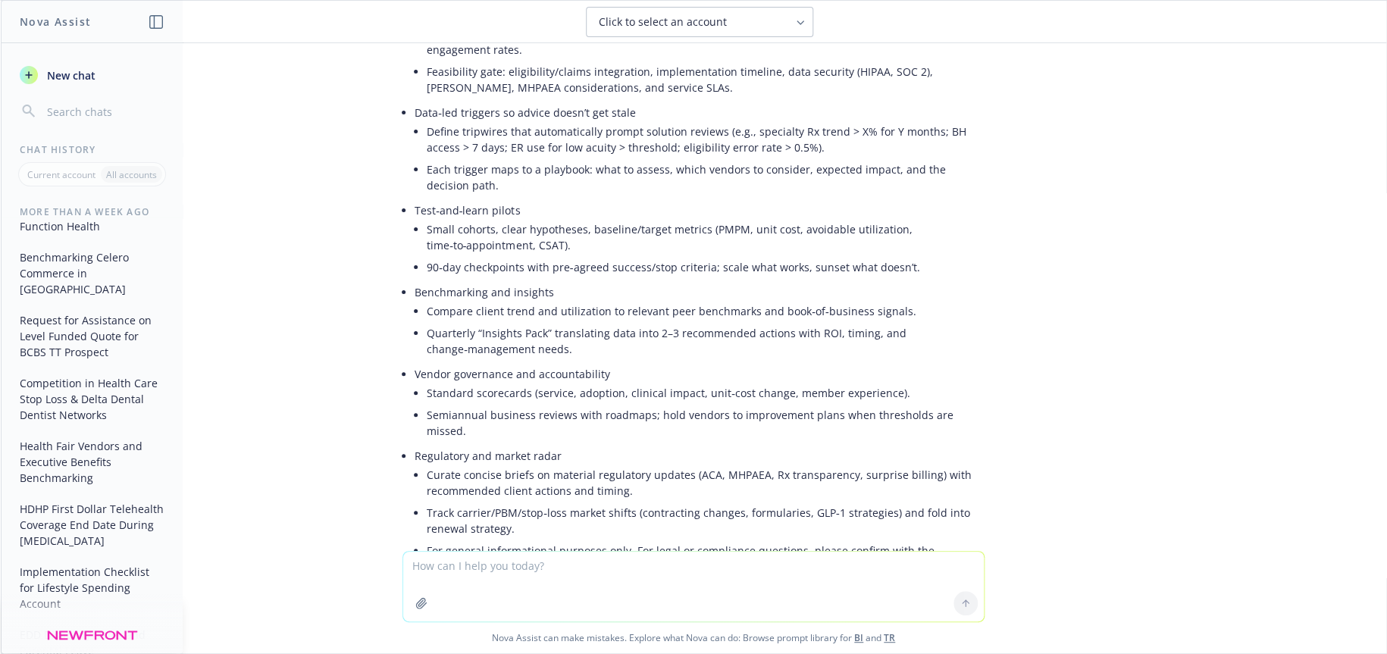
scroll to position [8457, 0]
